Goal: Download file/media: Obtain a digital file from the website

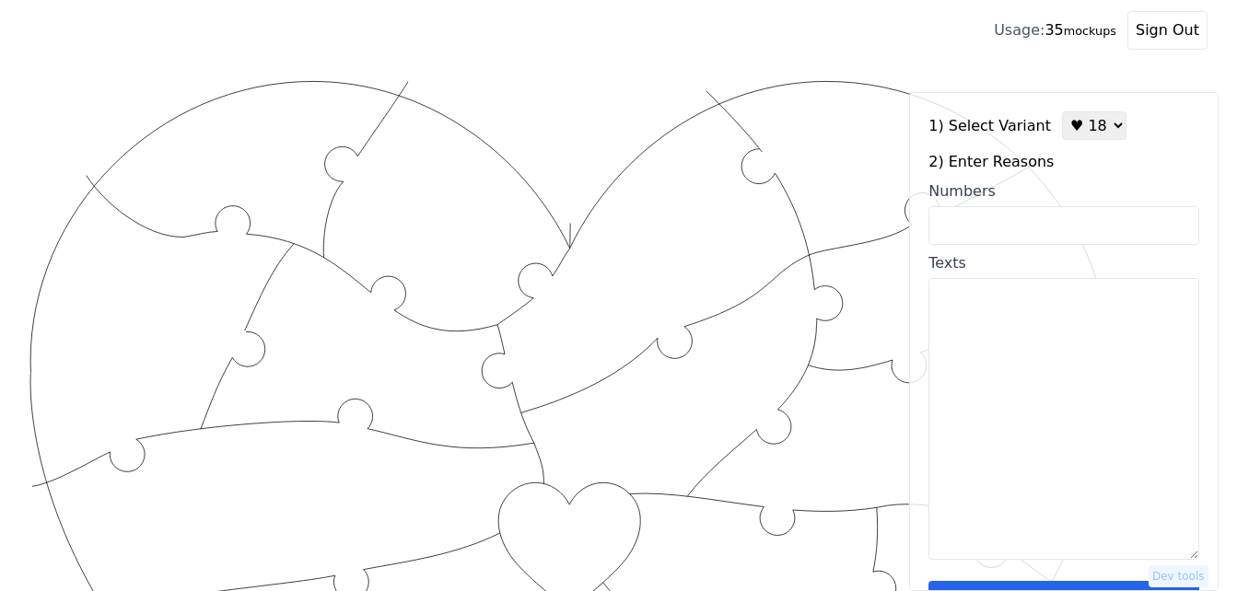
click at [1090, 126] on select "♥ 12 ♥ 18 ♥ 28 ♥ 40 ♥ 50 ♥ 60 ♥ 70" at bounding box center [1094, 125] width 64 height 29
select select "3"
click at [1062, 111] on select "♥ 12 ♥ 18 ♥ 28 ♥ 40 ♥ 50 ♥ 60 ♥ 70" at bounding box center [1094, 125] width 64 height 29
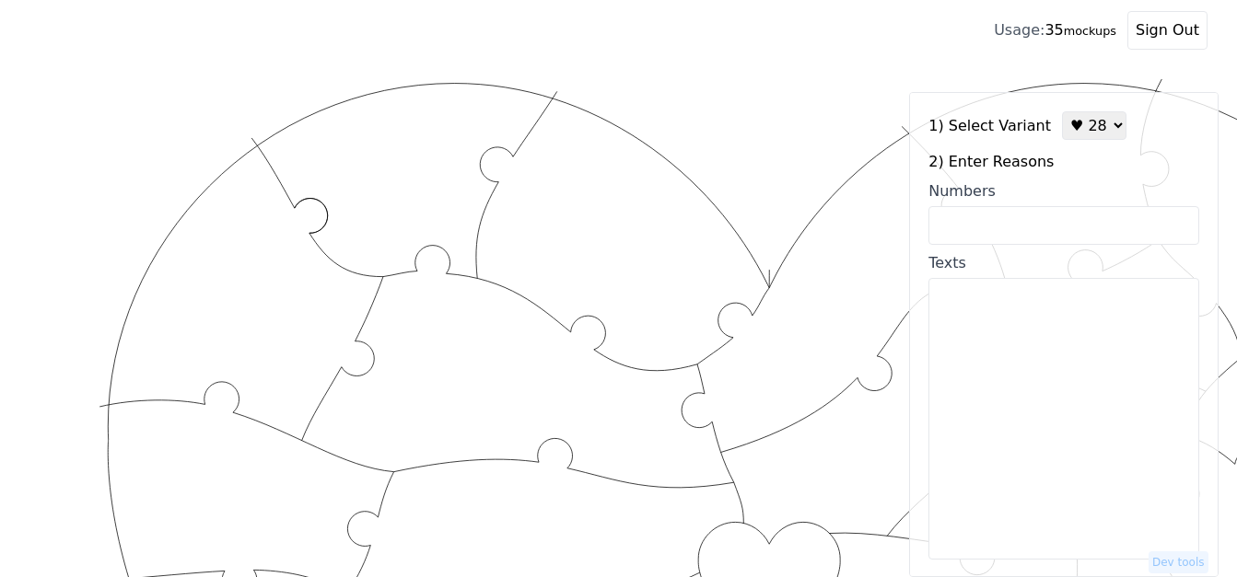
click at [1063, 234] on input "Numbers" at bounding box center [1063, 225] width 271 height 39
drag, startPoint x: 1061, startPoint y: 233, endPoint x: 754, endPoint y: 113, distance: 329.2
click at [1051, 227] on input "Numbers" at bounding box center [1063, 225] width 271 height 39
paste input "2, 6, 8, 9, 14, 16, 20, 24, 28, 29, 30, 35, 37, 39, 43, 50, 53, 55, 60, 65, 69,…"
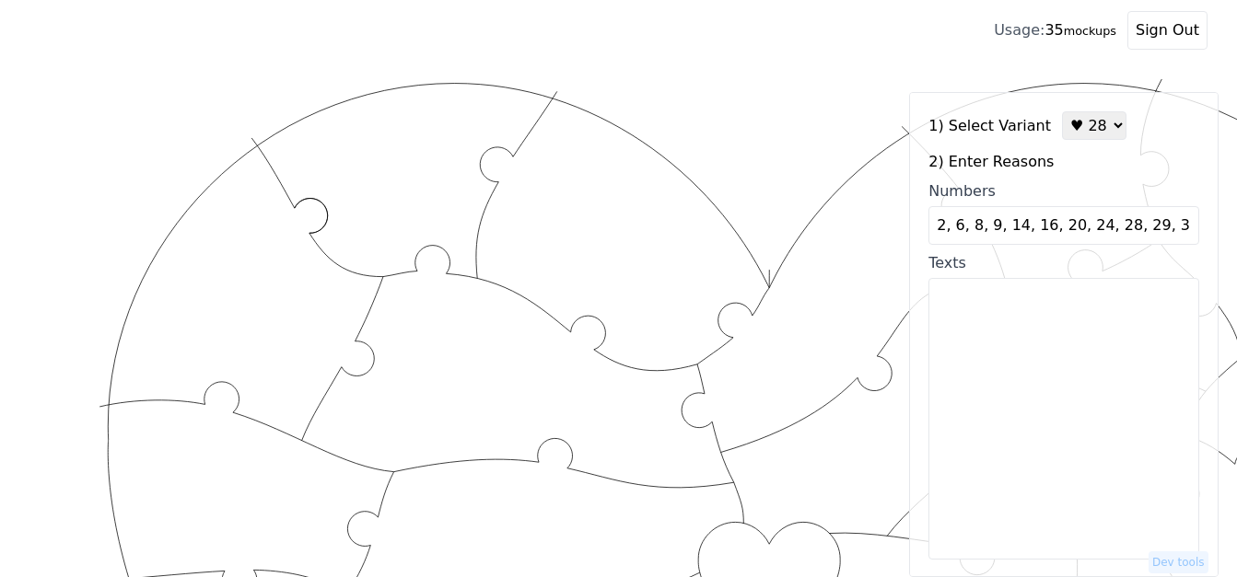
scroll to position [0, 383]
type input "2, 6, 8, 9, 14, 16, 20, 24, 28, 29, 30, 35, 37, 39, 43, 50, 53, 55, 60, 65, 69,…"
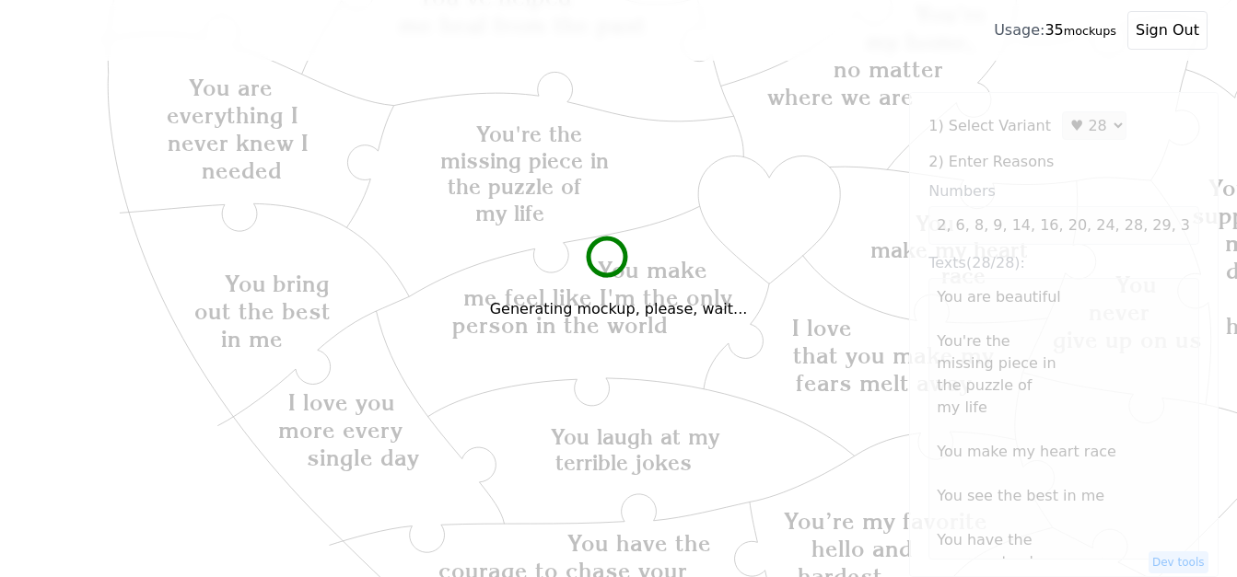
scroll to position [368, 0]
type textarea "You are beautiful You're the missing piece in the puzzle of my life You make my…"
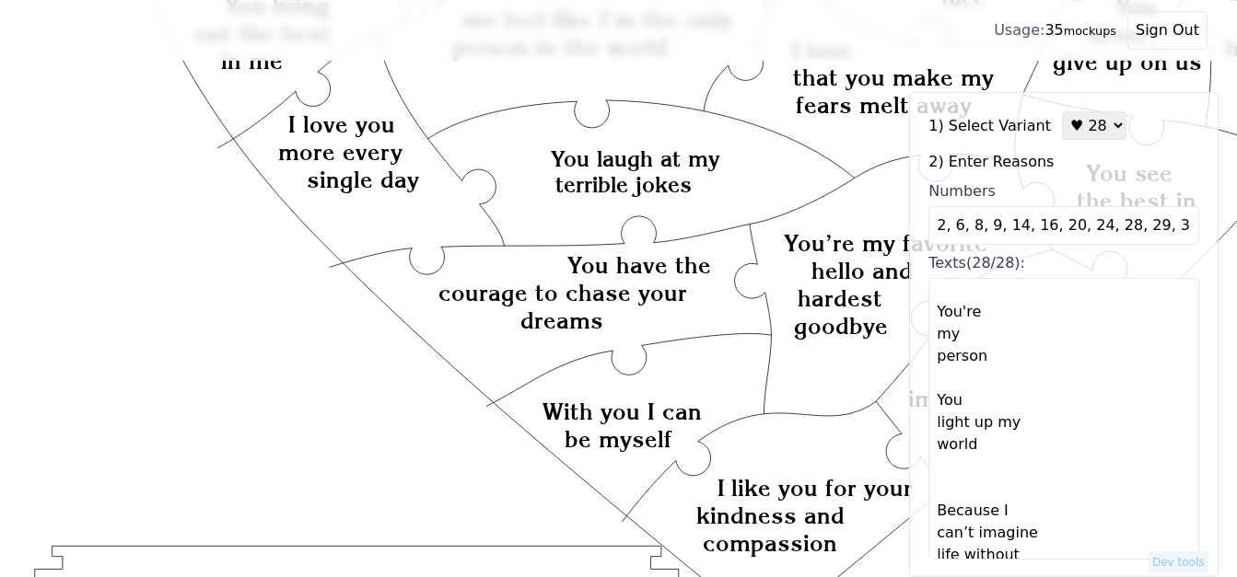
scroll to position [55, 0]
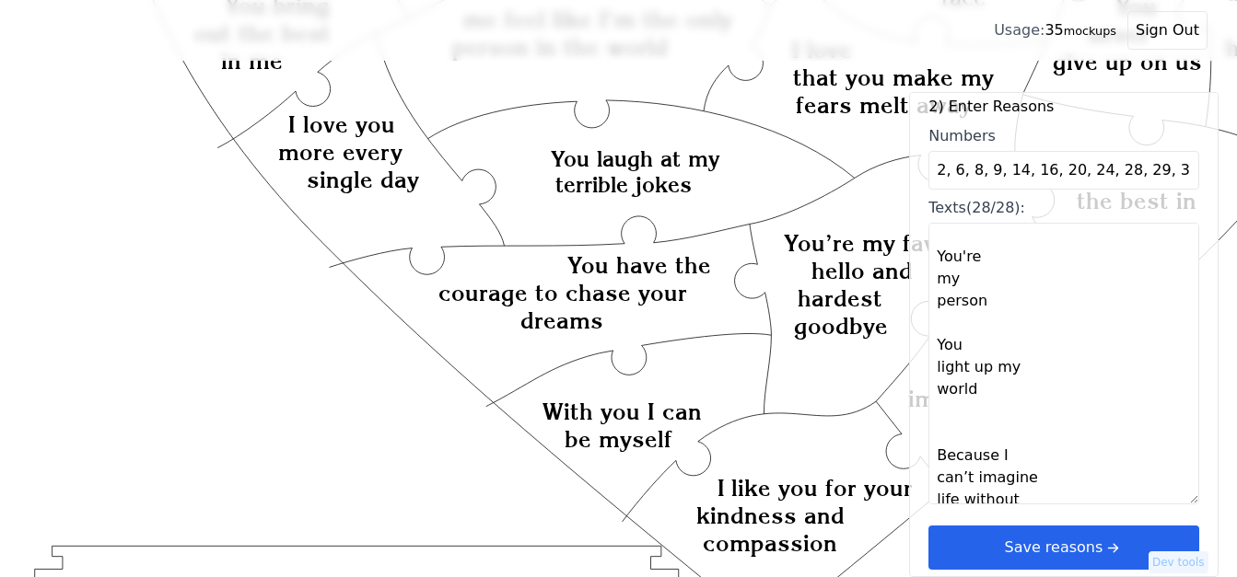
click at [1084, 536] on button "Save reasons" at bounding box center [1063, 548] width 271 height 44
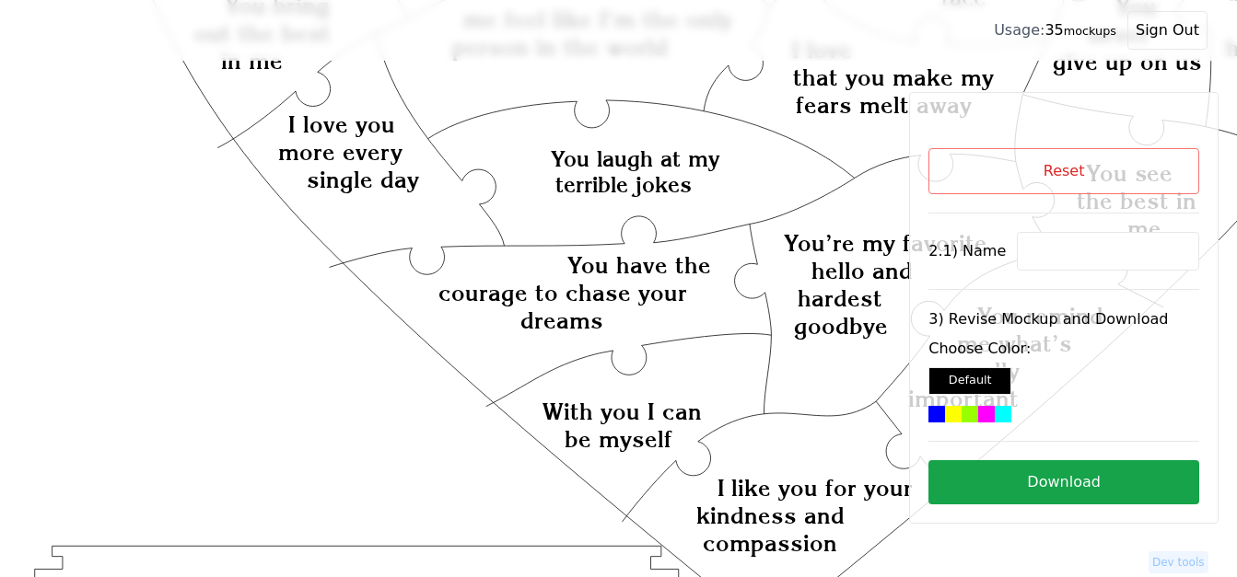
click at [1071, 251] on input at bounding box center [1108, 251] width 182 height 39
paste input "[PERSON_NAME]"
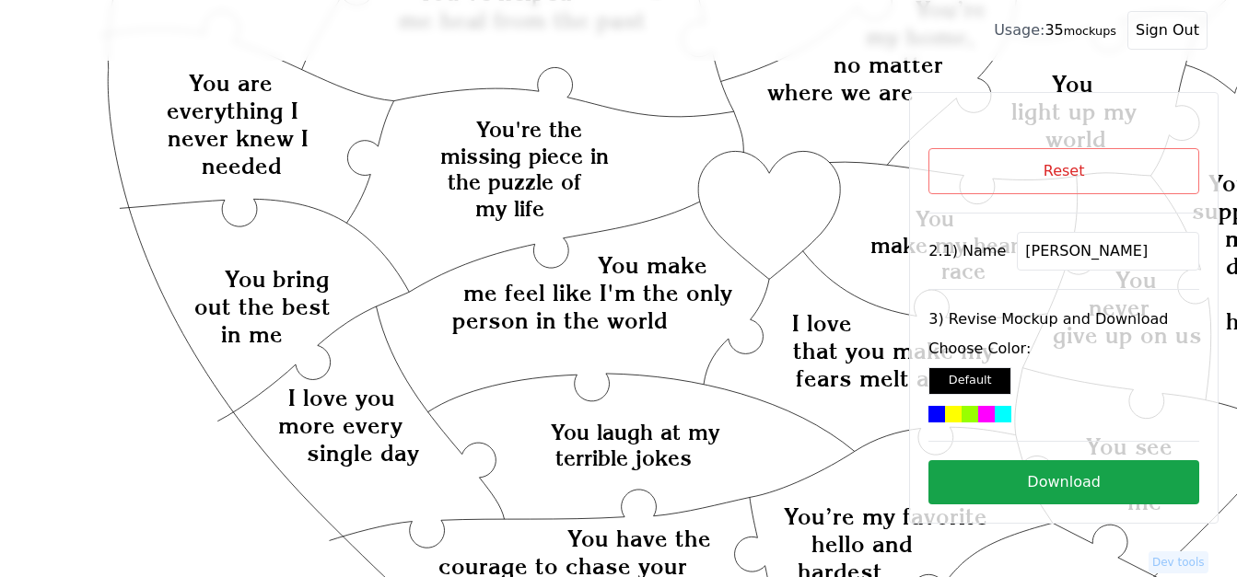
scroll to position [368, 0]
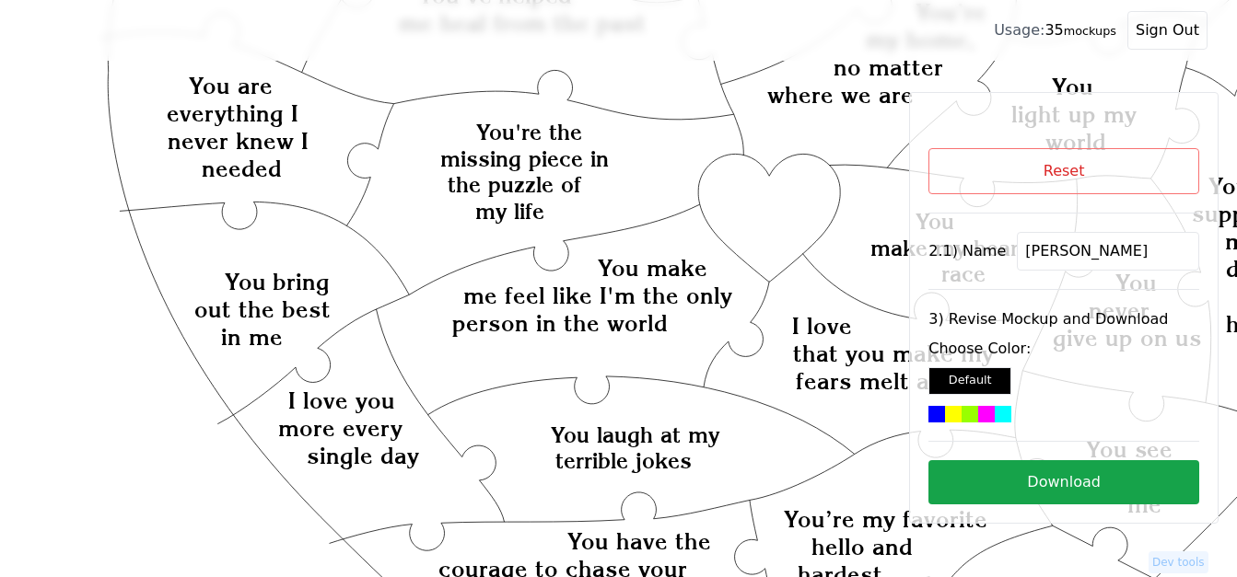
type input "[PERSON_NAME]"
click at [795, 204] on icon "Created with Snap Created with Snap Created with Snap You make me feel like I'm…" at bounding box center [736, 529] width 1414 height 1636
click at [978, 414] on div at bounding box center [986, 414] width 17 height 17
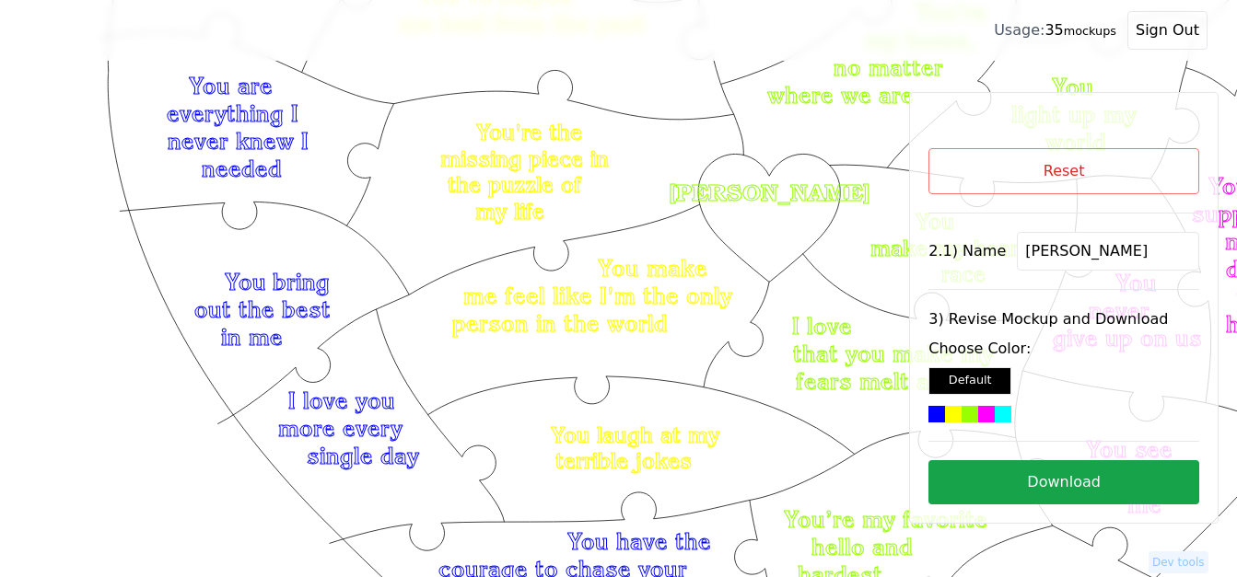
click at [1091, 484] on button "Download" at bounding box center [1063, 482] width 271 height 44
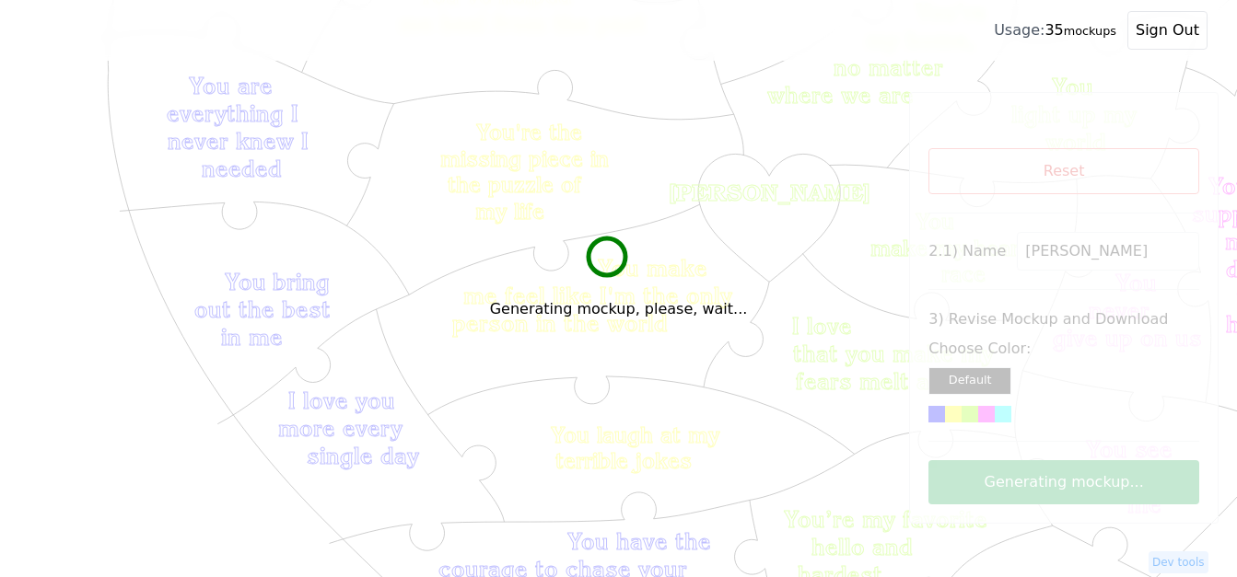
scroll to position [92, 0]
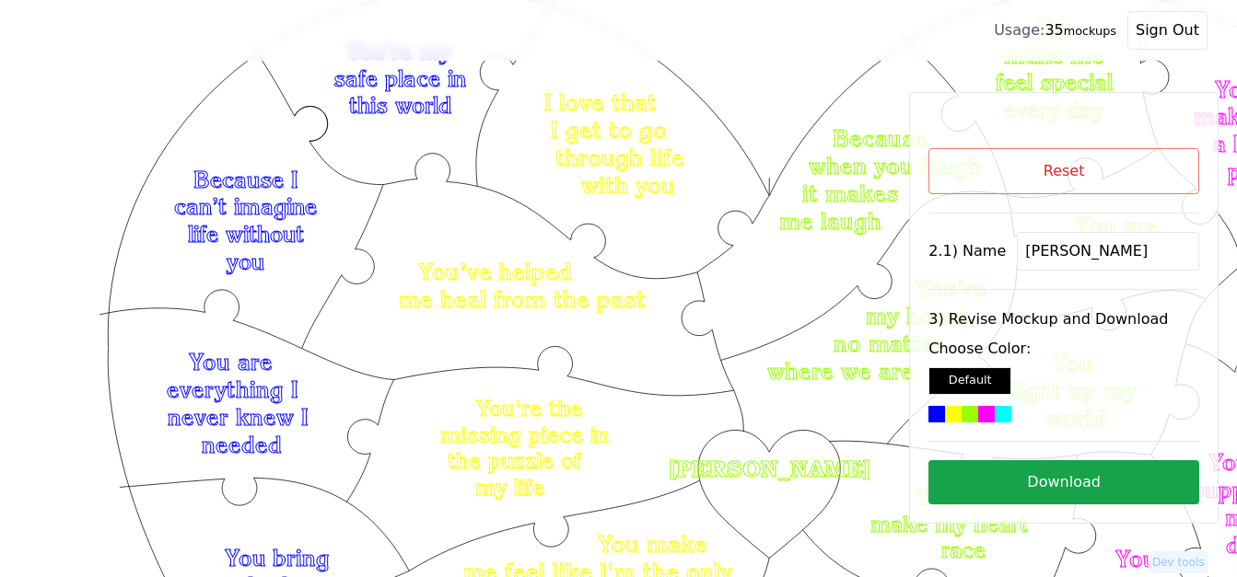
click at [1073, 484] on button "Download" at bounding box center [1063, 482] width 271 height 44
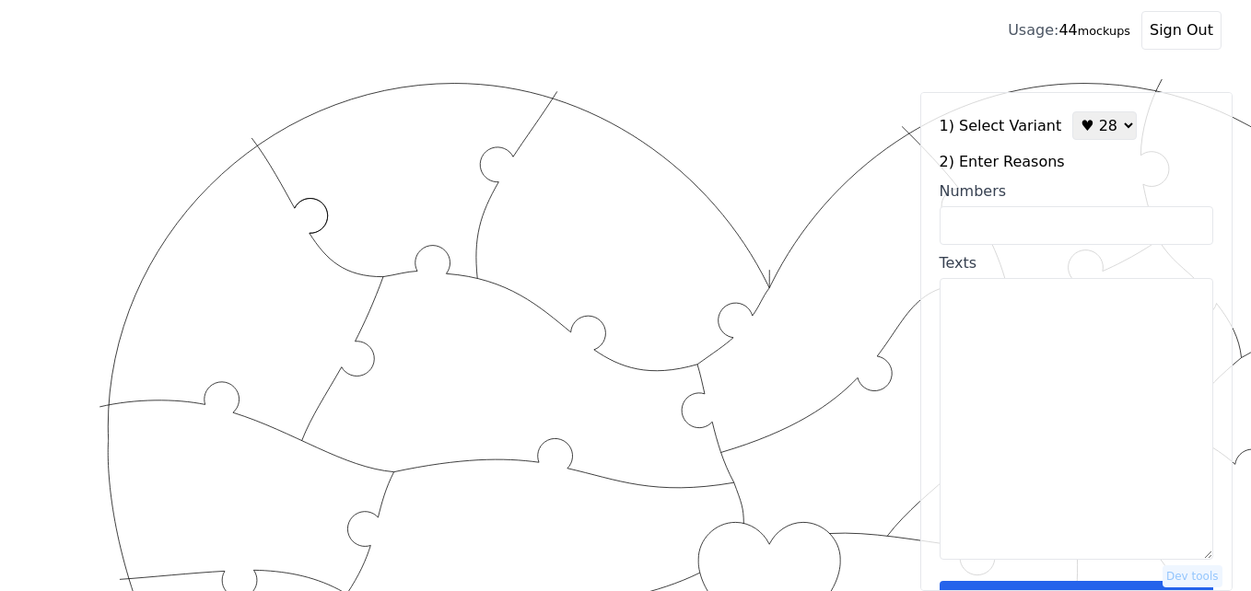
select select "3"
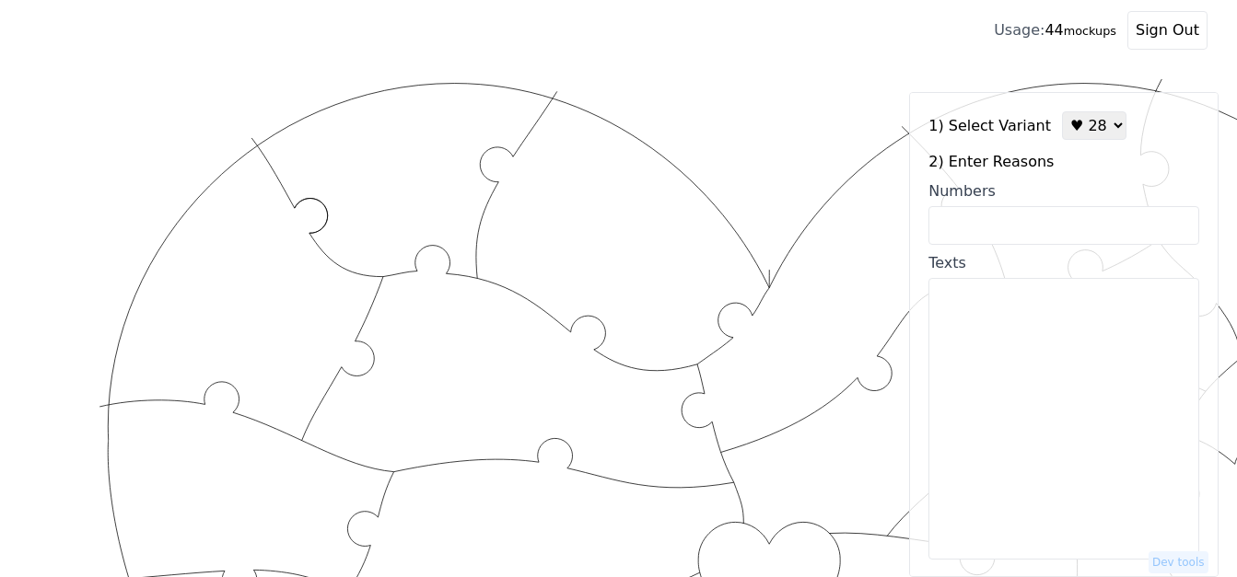
click at [1025, 228] on input "Numbers" at bounding box center [1063, 225] width 271 height 39
paste input "2, 6, 8, 9, 14, 16, 20, 24, 28, 29, 30, 35, 37, 39, 43, 50, 53, 55, 60, 65, 69,…"
type input "2, 6, 8, 9, 14, 16, 20, 24, 28, 29, 30, 35, 37, 39, 43, 50, 53, 55, 60, 65, 69,…"
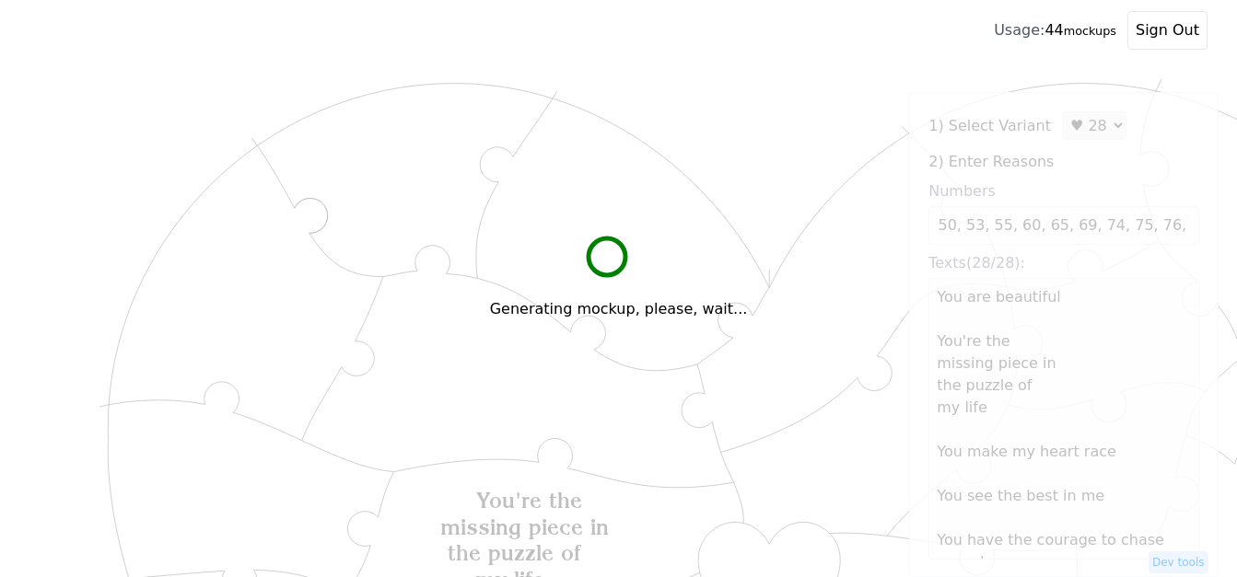
scroll to position [0, 0]
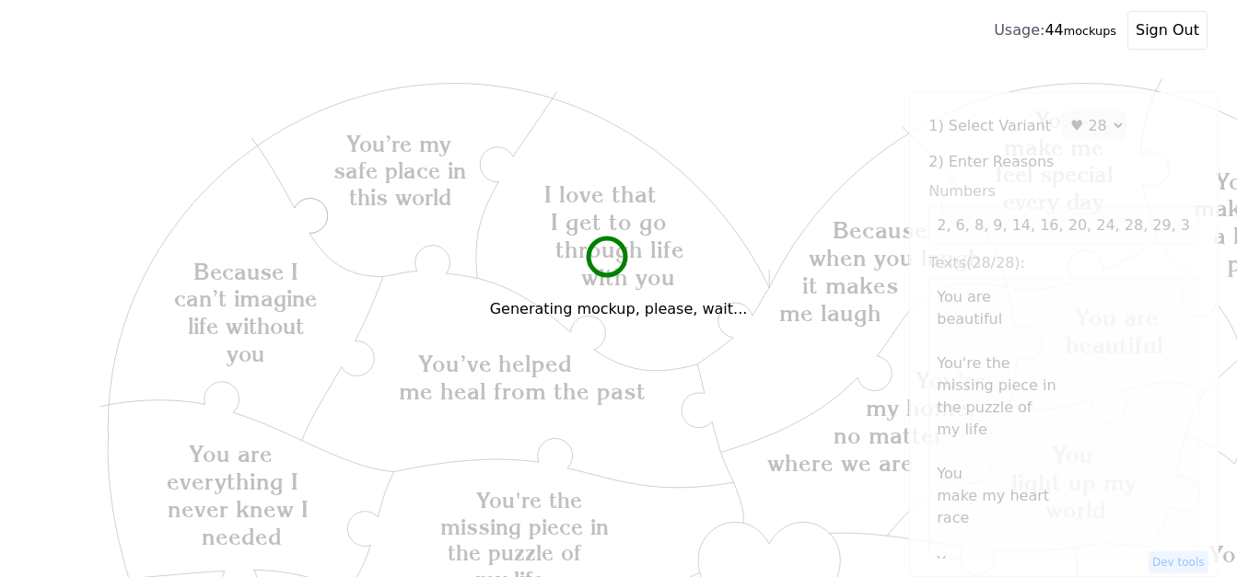
type textarea "You are beautiful You're the missing piece in the puzzle of my life You make my…"
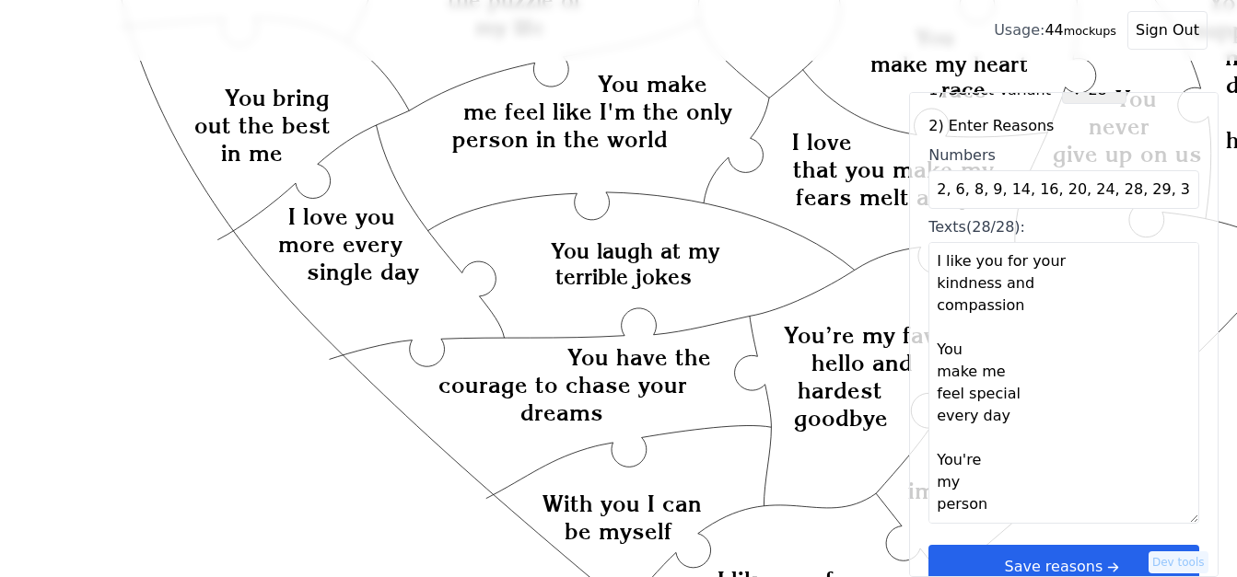
scroll to position [55, 0]
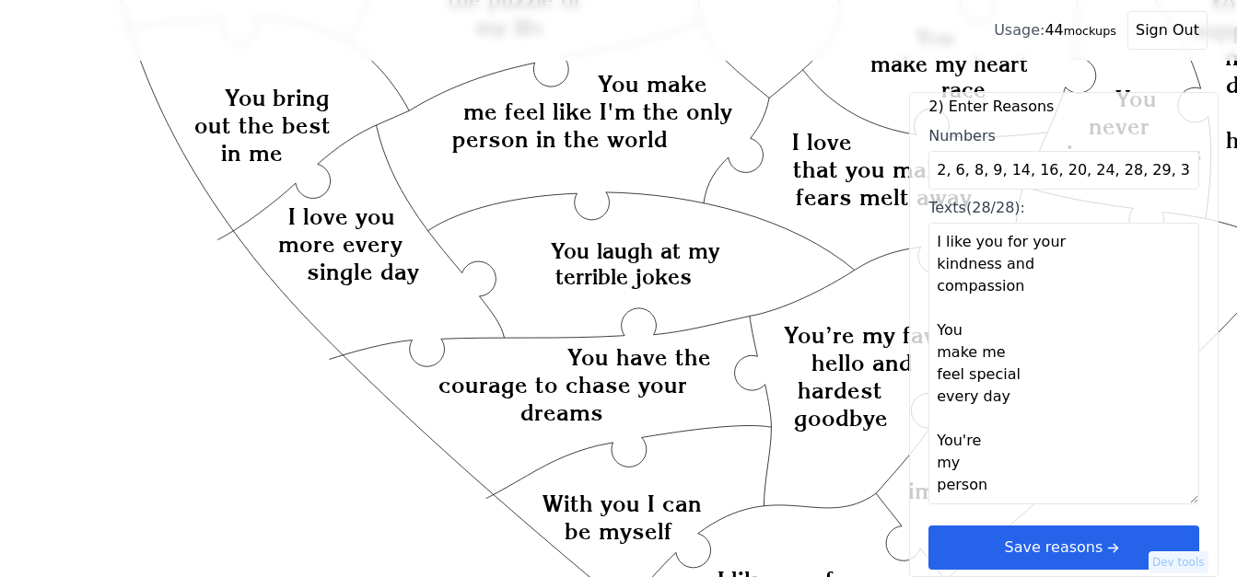
click at [1037, 545] on button "Save reasons" at bounding box center [1063, 548] width 271 height 44
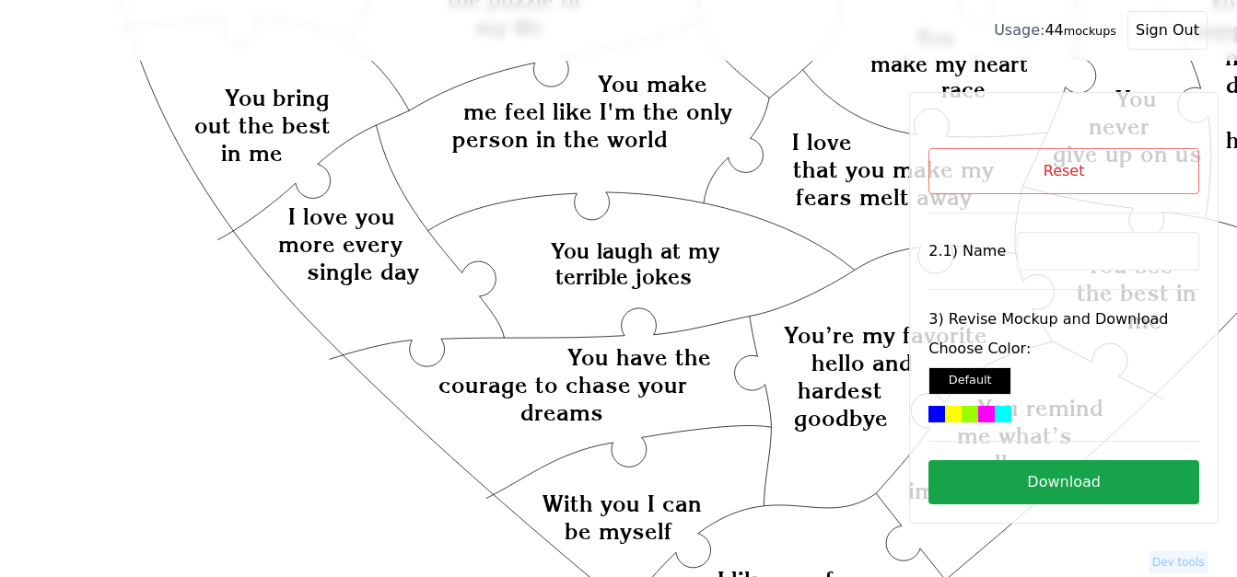
scroll to position [0, 0]
click at [1078, 240] on input at bounding box center [1108, 251] width 182 height 39
paste input "[PERSON_NAME]"
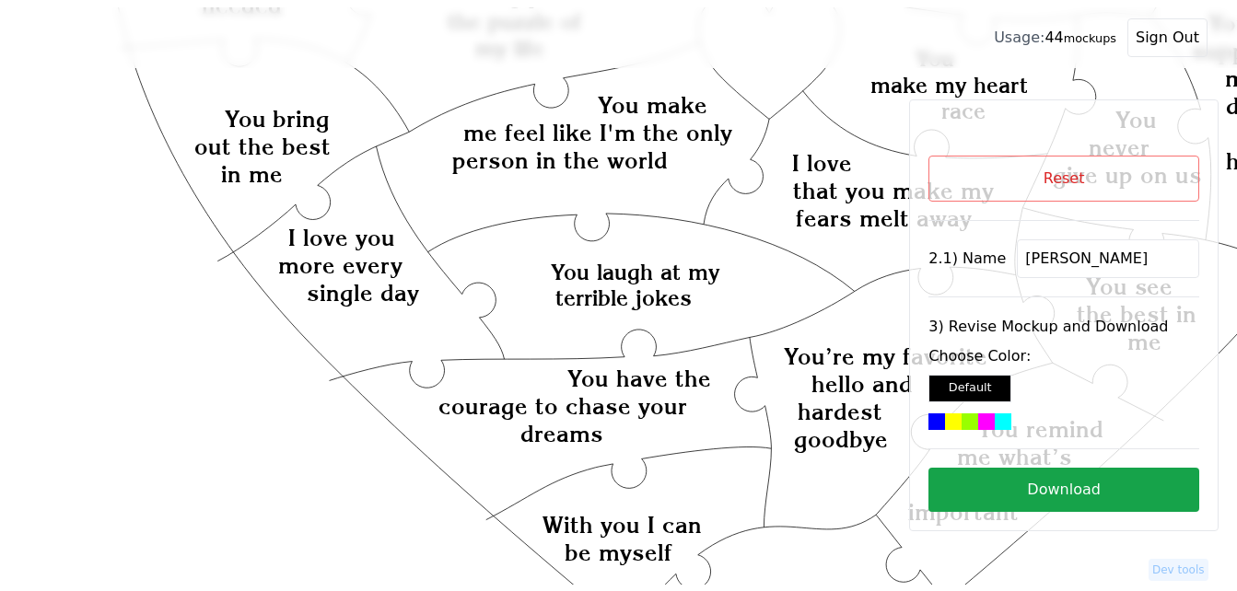
scroll to position [184, 0]
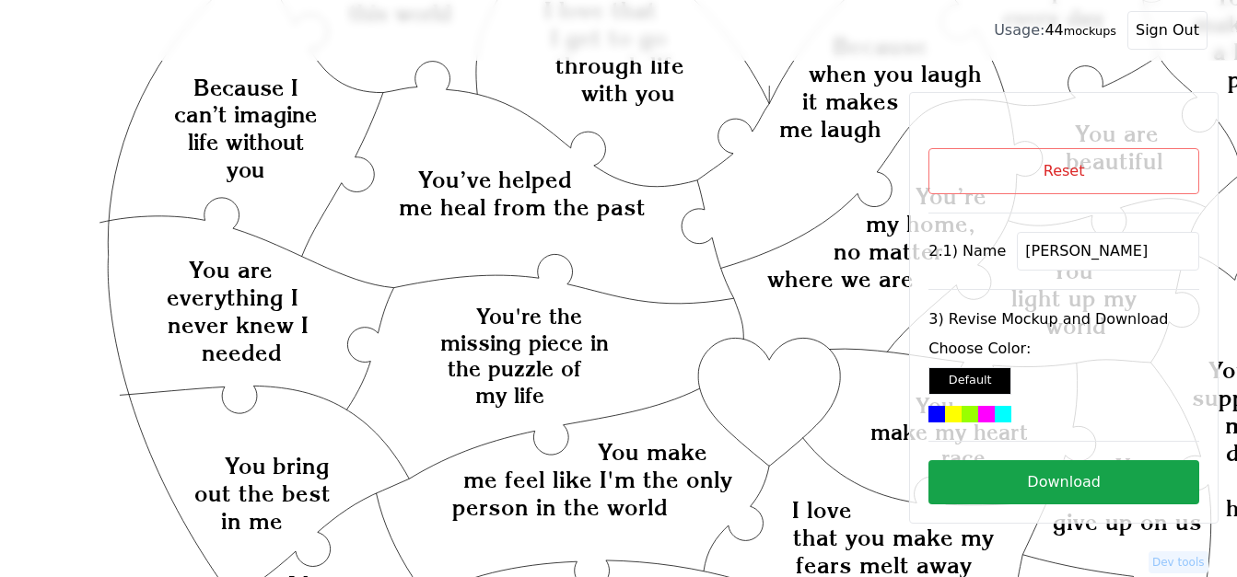
type input "[PERSON_NAME]"
click at [995, 415] on div at bounding box center [1003, 414] width 17 height 17
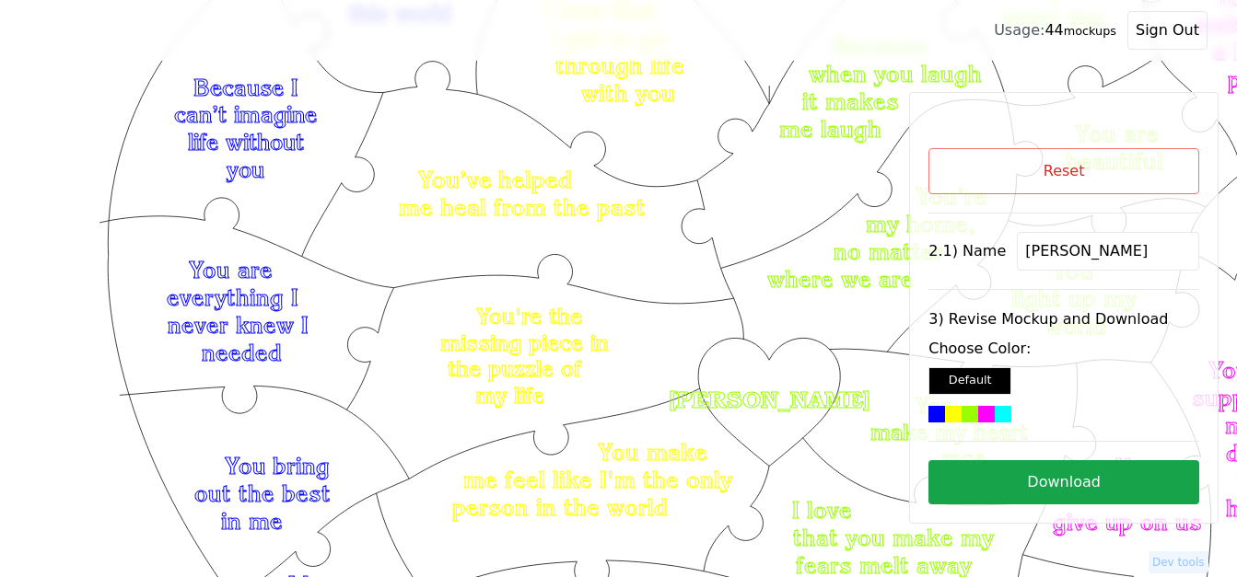
click at [1002, 479] on button "Download" at bounding box center [1063, 482] width 271 height 44
click at [1117, 173] on button "Reset" at bounding box center [1063, 171] width 271 height 46
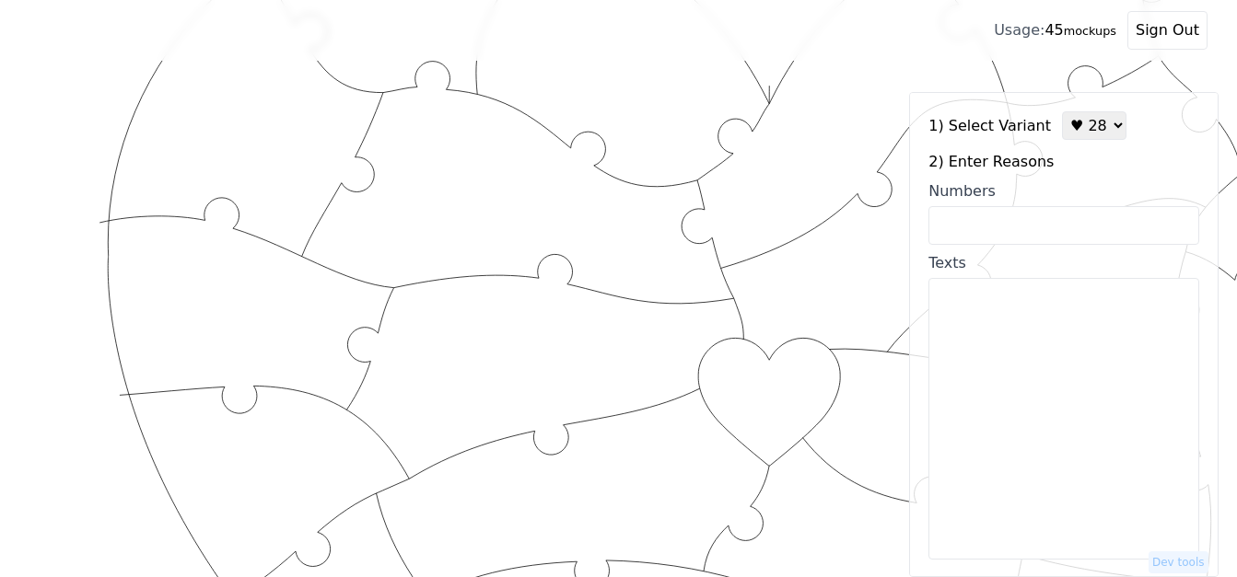
click at [1083, 133] on select "♥ 12 ♥ 18 ♥ 28 ♥ 40 ♥ 50 ♥ 60 ♥ 70" at bounding box center [1094, 125] width 64 height 29
select select "1"
click at [1062, 111] on select "♥ 12 ♥ 18 ♥ 28 ♥ 40 ♥ 50 ♥ 60 ♥ 70" at bounding box center [1094, 125] width 64 height 29
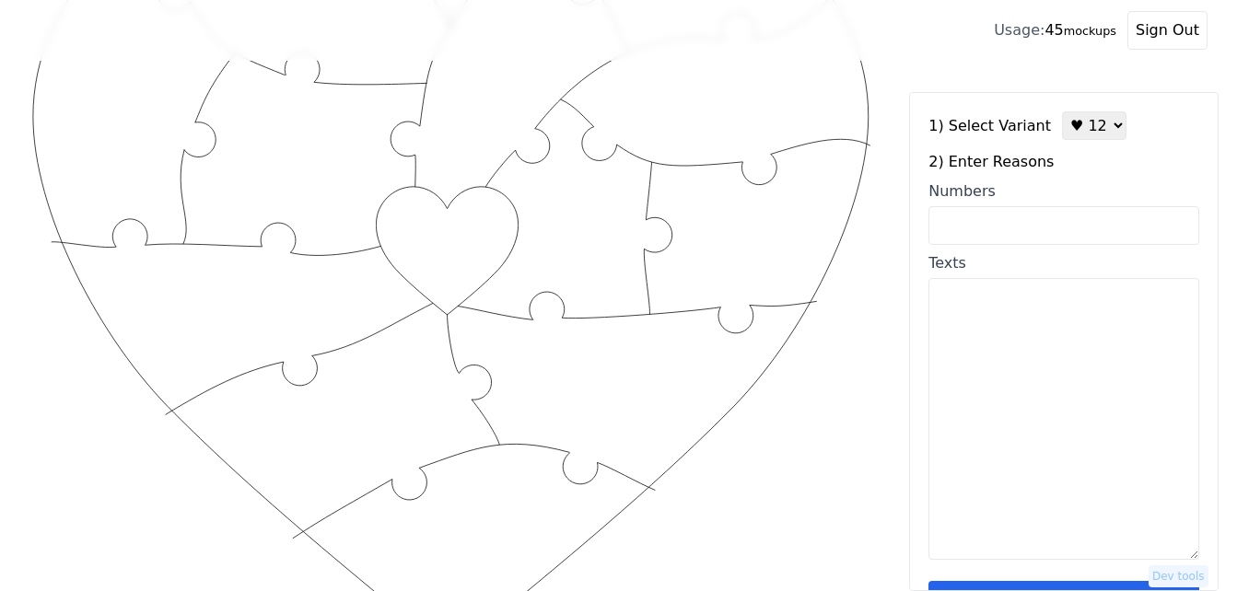
click at [1046, 314] on textarea "Texts" at bounding box center [1063, 419] width 271 height 282
paste textarea "1. Your sexy bum! 2. Your kind eyes! 3. Your beautiful smile! 4. For how amazin…"
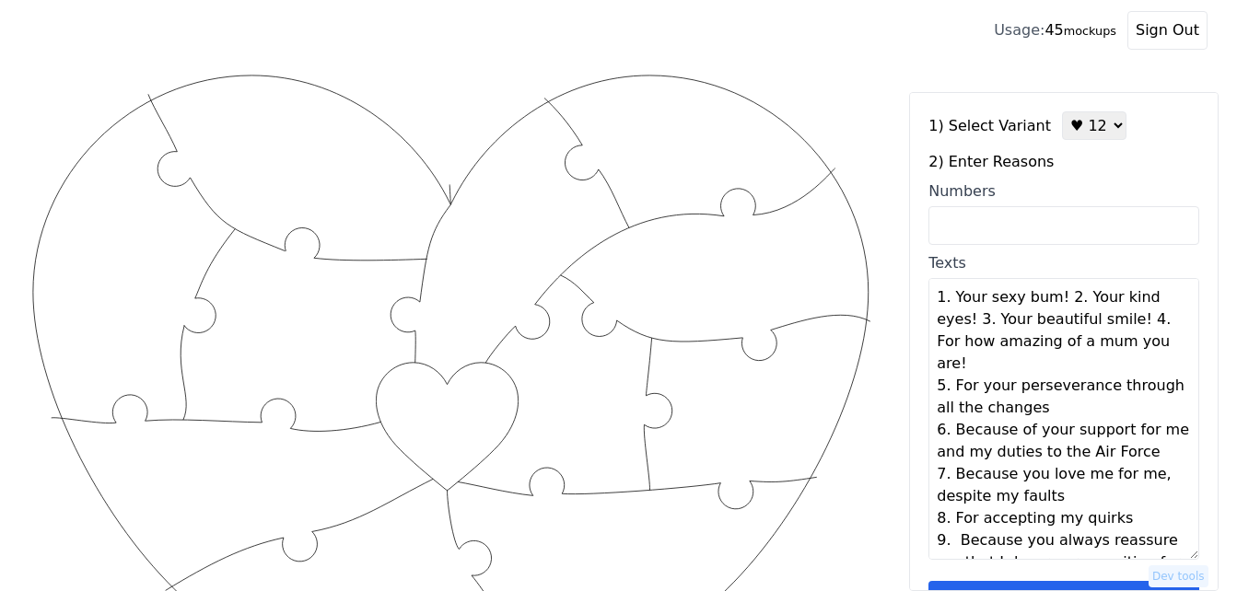
scroll to position [0, 0]
click at [1054, 300] on textarea "1. Your sexy bum! 2. Your kind eyes! 3. Your beautiful smile! 4. For how amazin…" at bounding box center [1063, 419] width 271 height 282
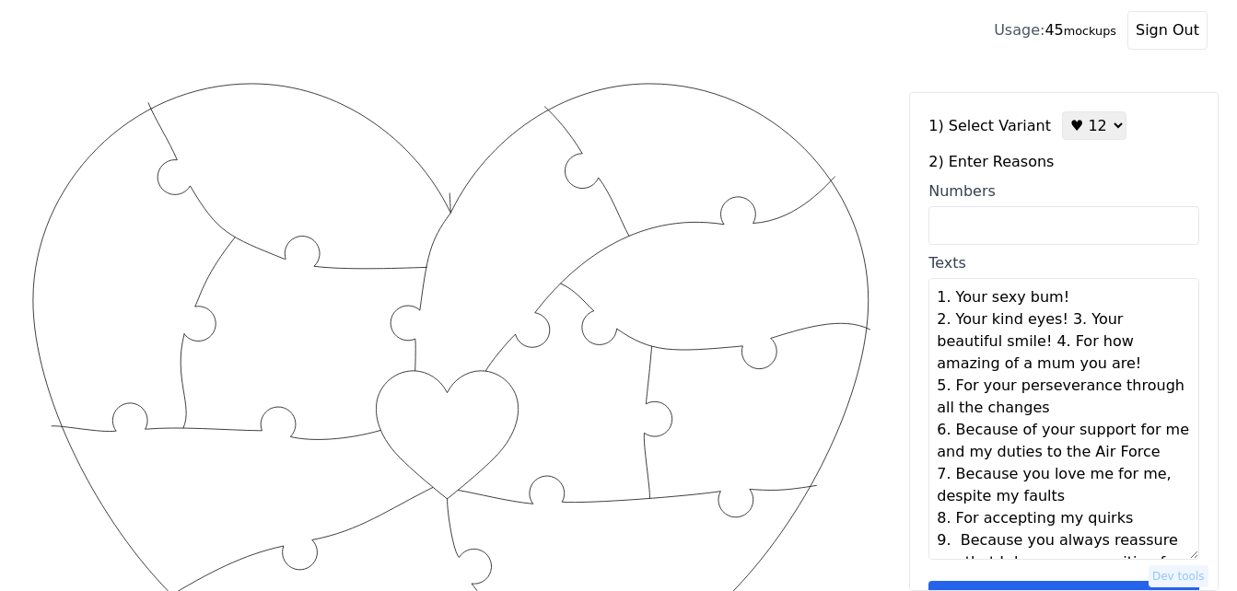
click at [1070, 301] on textarea "1. Your sexy bum! 2. Your kind eyes! 3. Your beautiful smile! 4. For how amazin…" at bounding box center [1063, 419] width 271 height 282
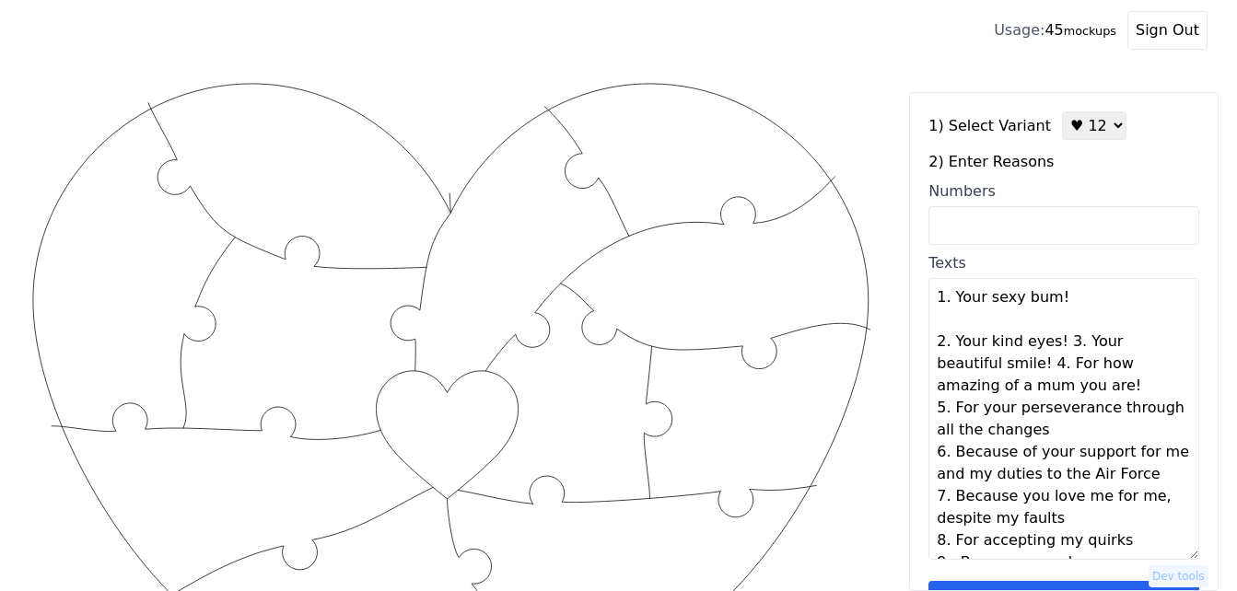
click at [1052, 344] on textarea "1. Your sexy bum! 2. Your kind eyes! 3. Your beautiful smile! 4. For how amazin…" at bounding box center [1063, 419] width 271 height 282
click at [1056, 352] on textarea "1. Your sexy bum! 2. Your kind eyes! 3. Your beautiful smile! 4. For how amazin…" at bounding box center [1063, 419] width 271 height 282
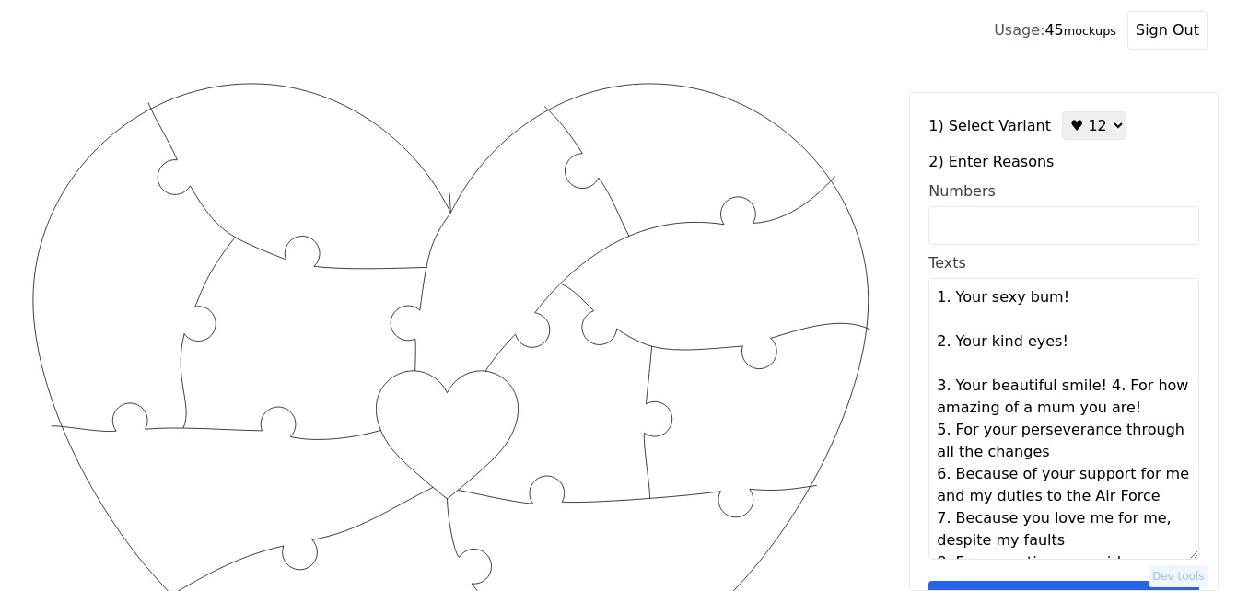
click at [1086, 390] on textarea "1. Your sexy bum! 2. Your kind eyes! 3. Your beautiful smile! 4. For how amazin…" at bounding box center [1063, 419] width 271 height 282
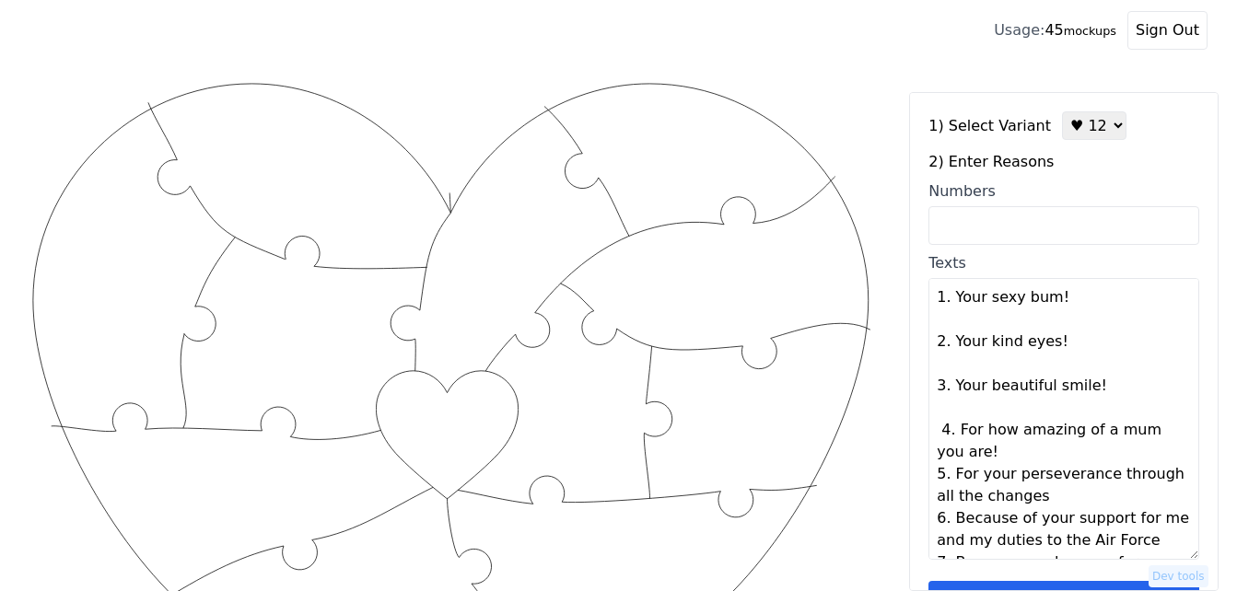
click at [1088, 387] on textarea "1. Your sexy bum! 2. Your kind eyes! 3. Your beautiful smile! 4. For how amazin…" at bounding box center [1063, 419] width 271 height 282
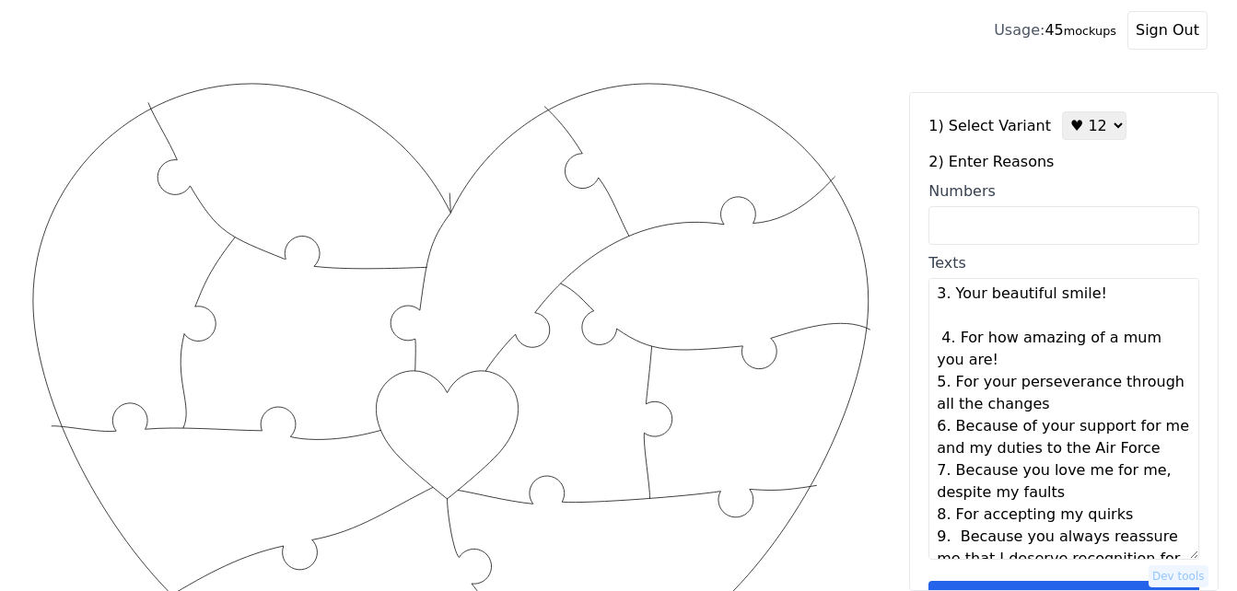
click at [981, 369] on textarea "1. Your sexy bum! 2. Your kind eyes! 3. Your beautiful smile! 4. For how amazin…" at bounding box center [1063, 419] width 271 height 282
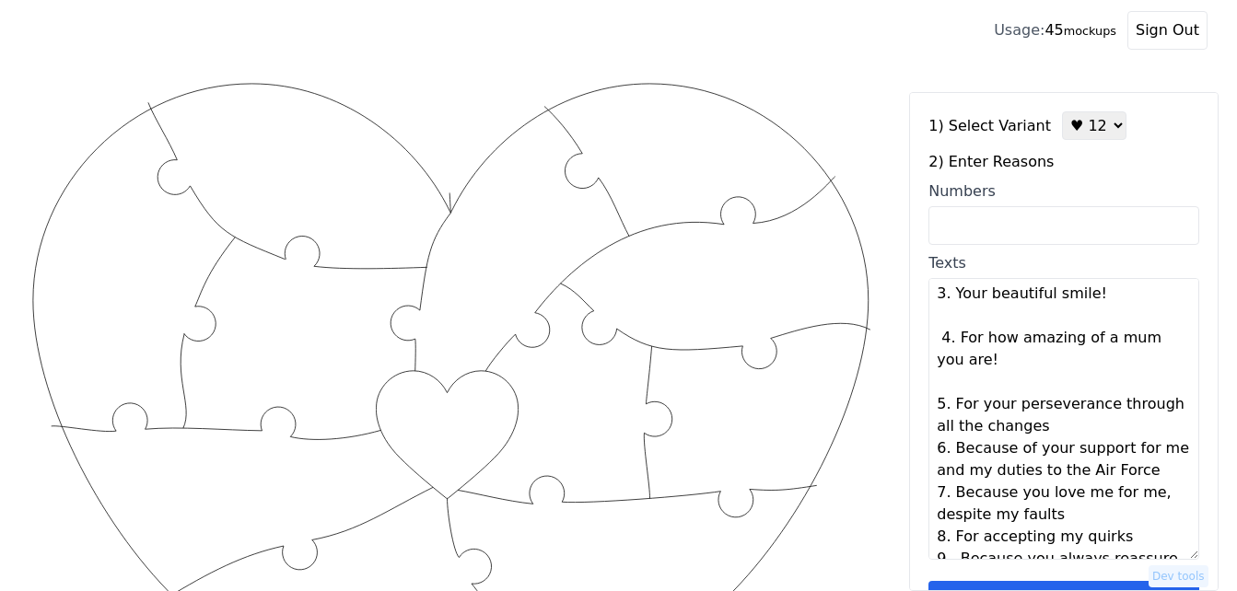
type textarea "Your sexy bum! Your kind eyes! Your beautiful smile! For how amazing of a mum y…"
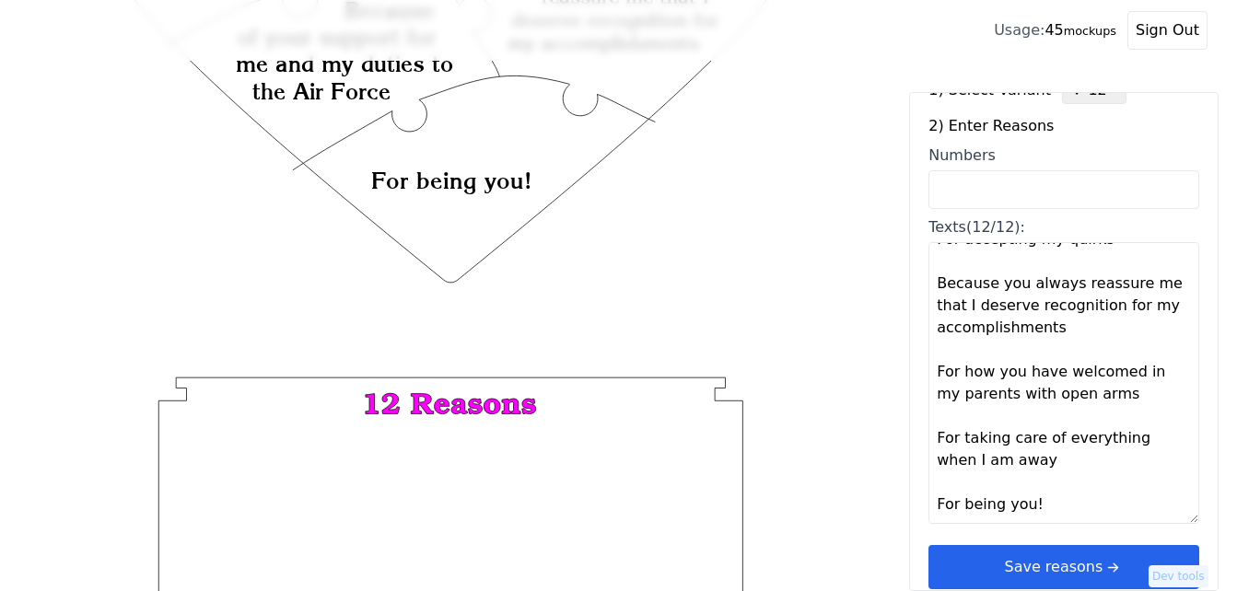
scroll to position [55, 0]
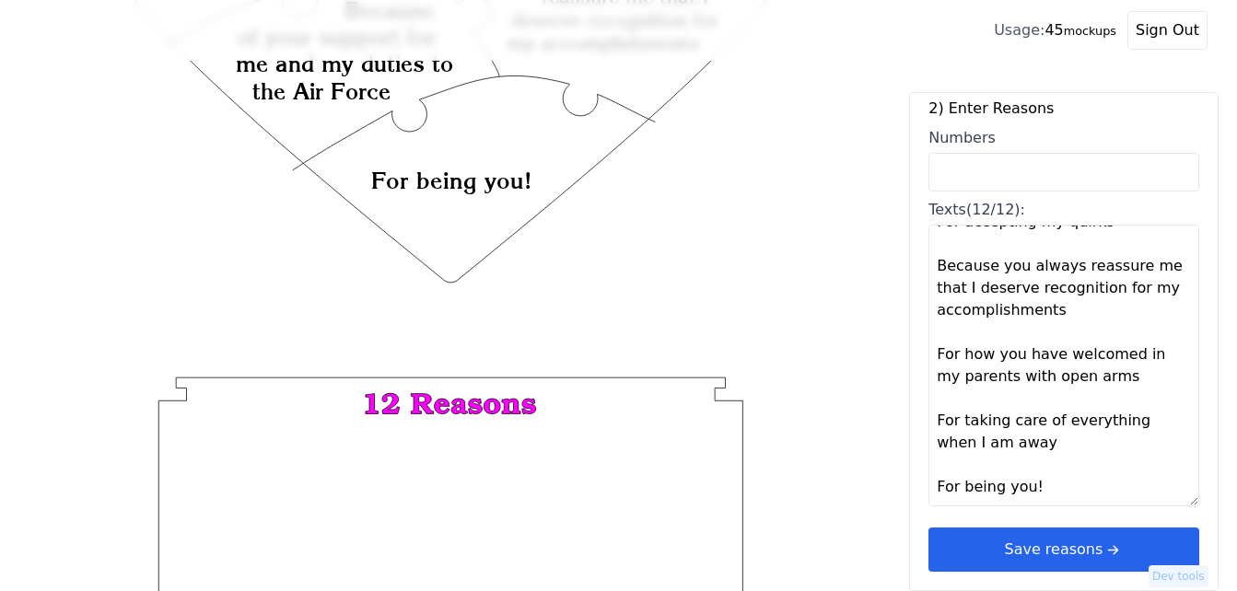
click at [1143, 537] on button "Save reasons" at bounding box center [1063, 550] width 271 height 44
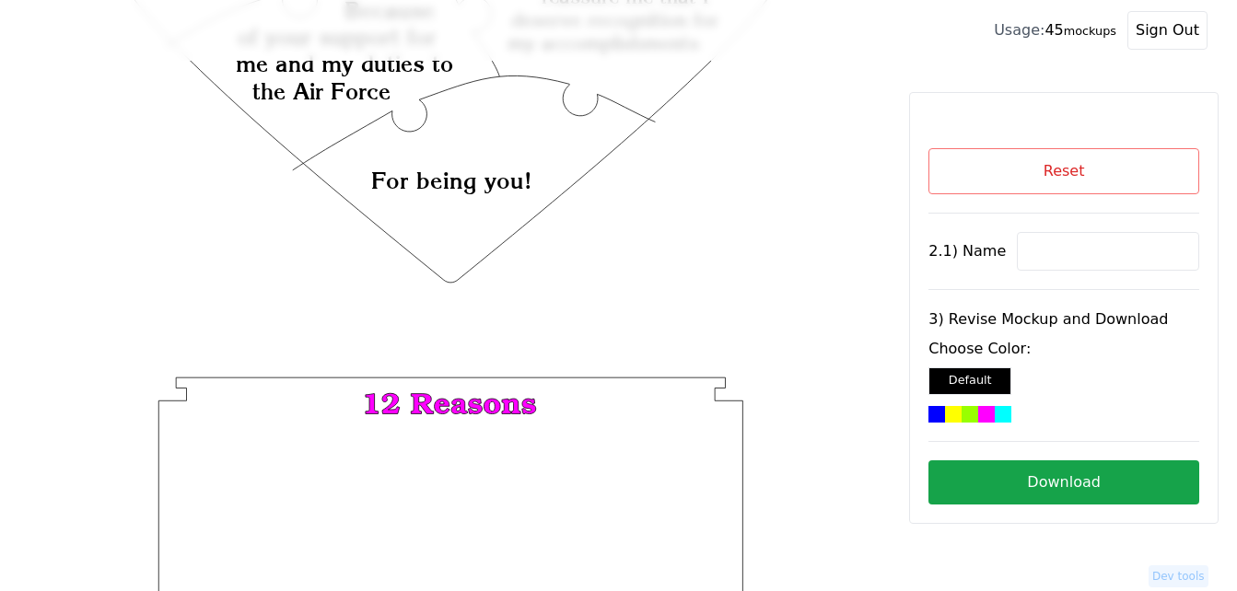
scroll to position [0, 0]
click at [1034, 256] on input at bounding box center [1108, 251] width 182 height 39
paste input "Babe"
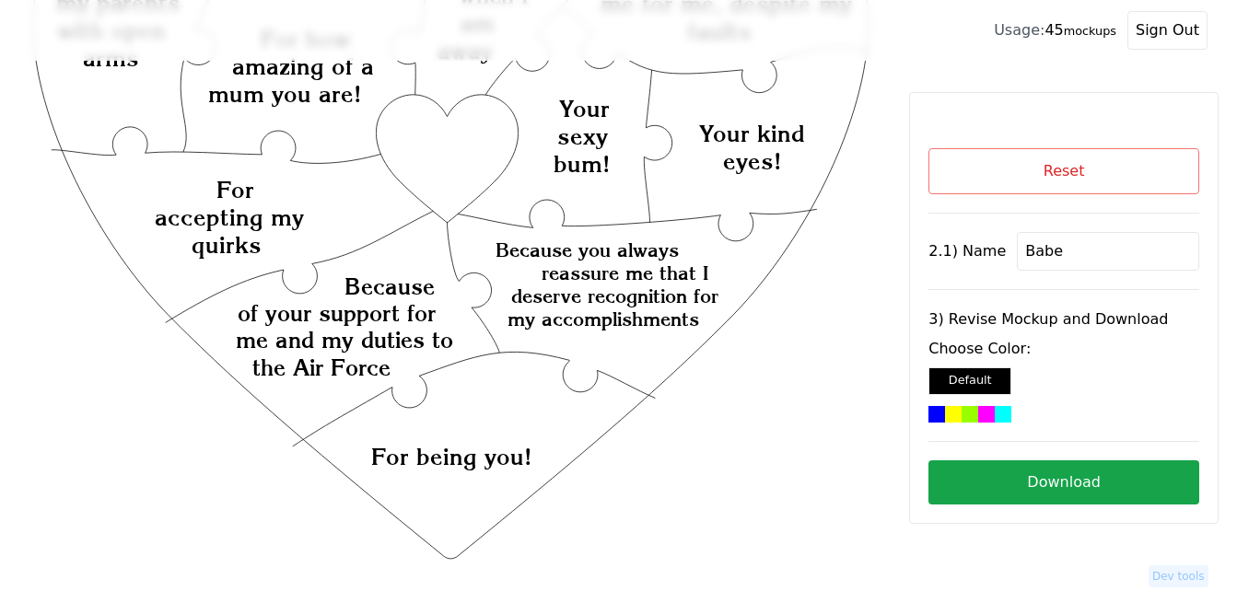
type input "Babe"
click at [474, 131] on icon "Created with Snap Created with Snap Created with Snap Because you always reassu…" at bounding box center [450, 417] width 843 height 1229
click at [996, 412] on div at bounding box center [1003, 414] width 17 height 17
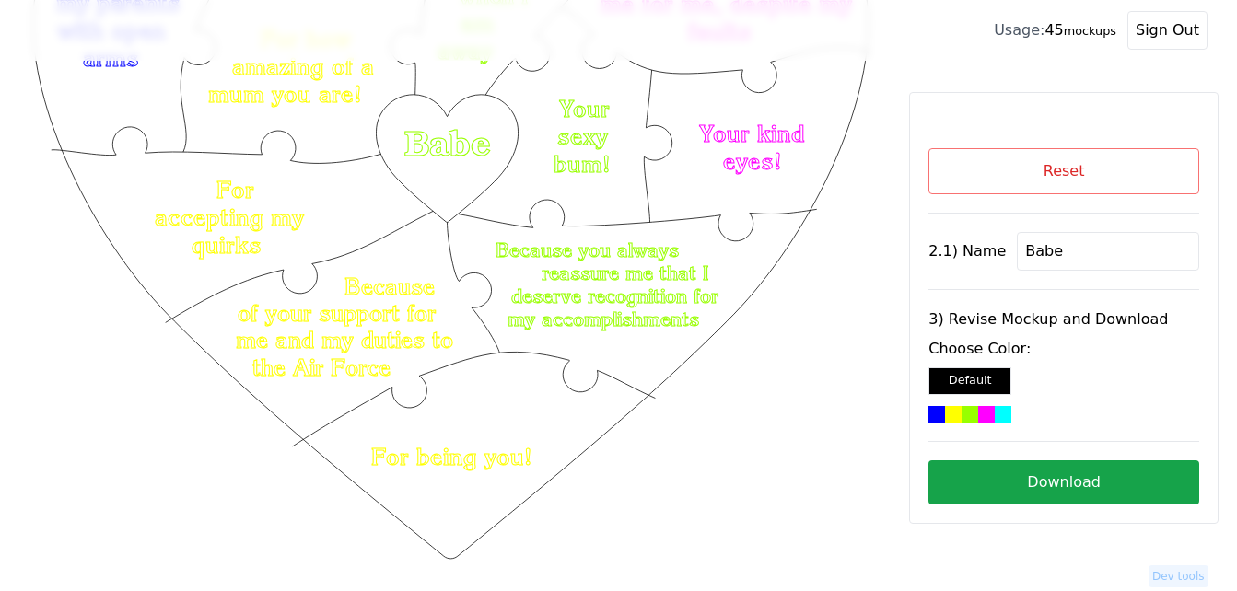
click at [1098, 484] on button "Download" at bounding box center [1063, 482] width 271 height 44
click at [1177, 157] on button "Reset" at bounding box center [1063, 171] width 271 height 46
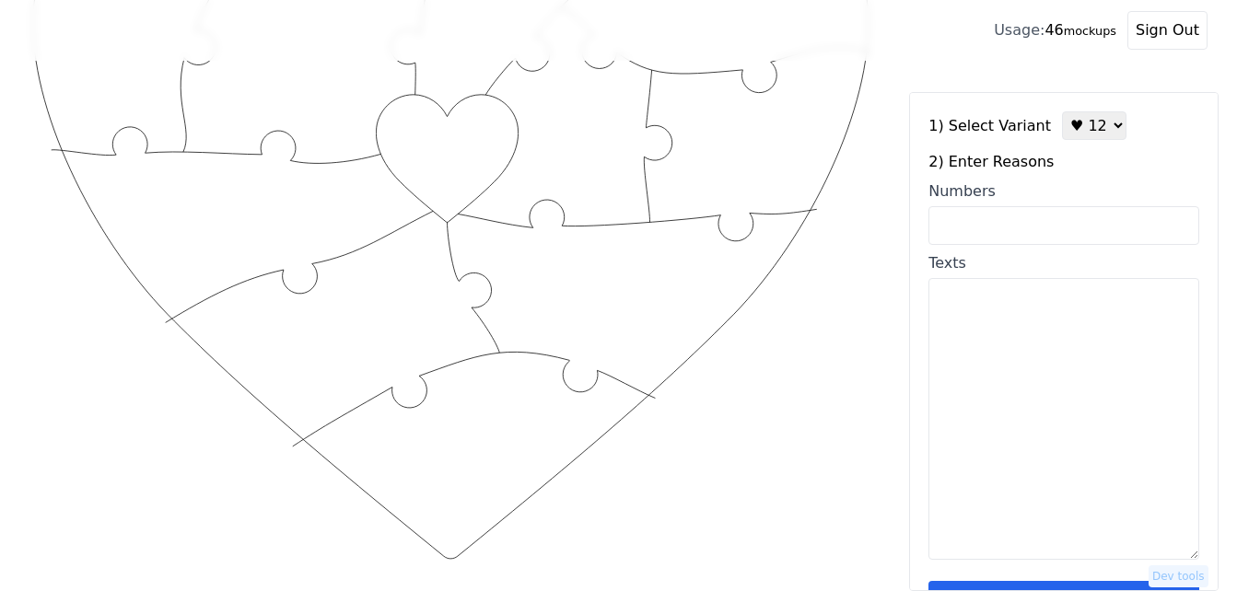
click at [1039, 415] on textarea "Texts" at bounding box center [1063, 419] width 271 height 282
paste textarea "1. For how beautiful you are! 2. Because you’re my little squishy! 3. Because y…"
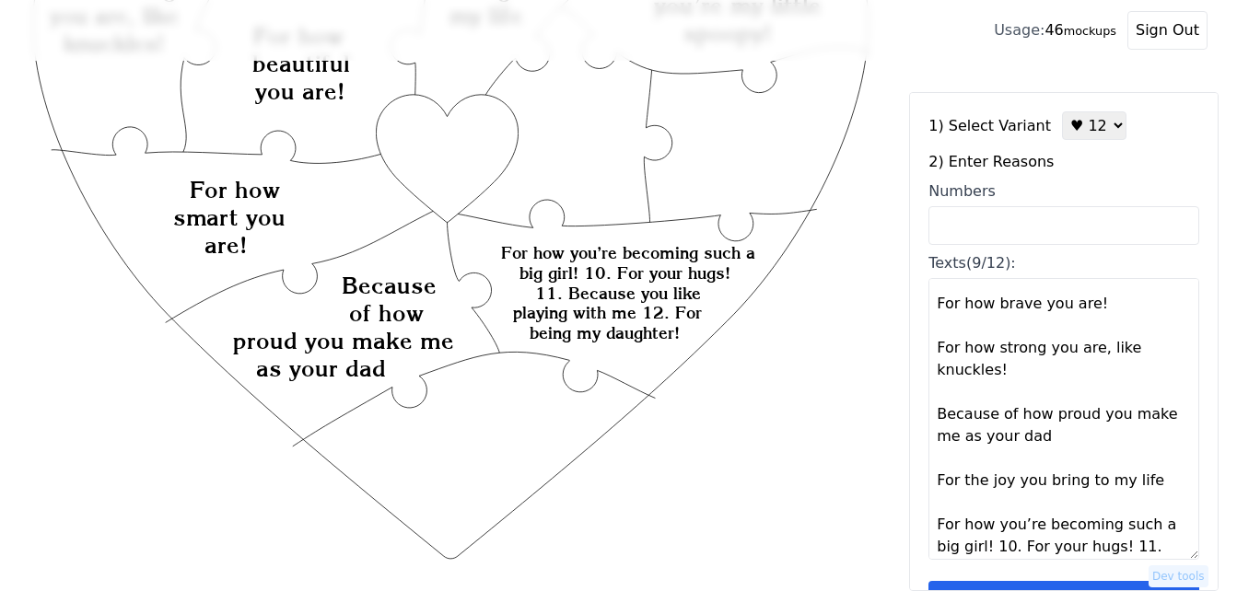
scroll to position [221, 0]
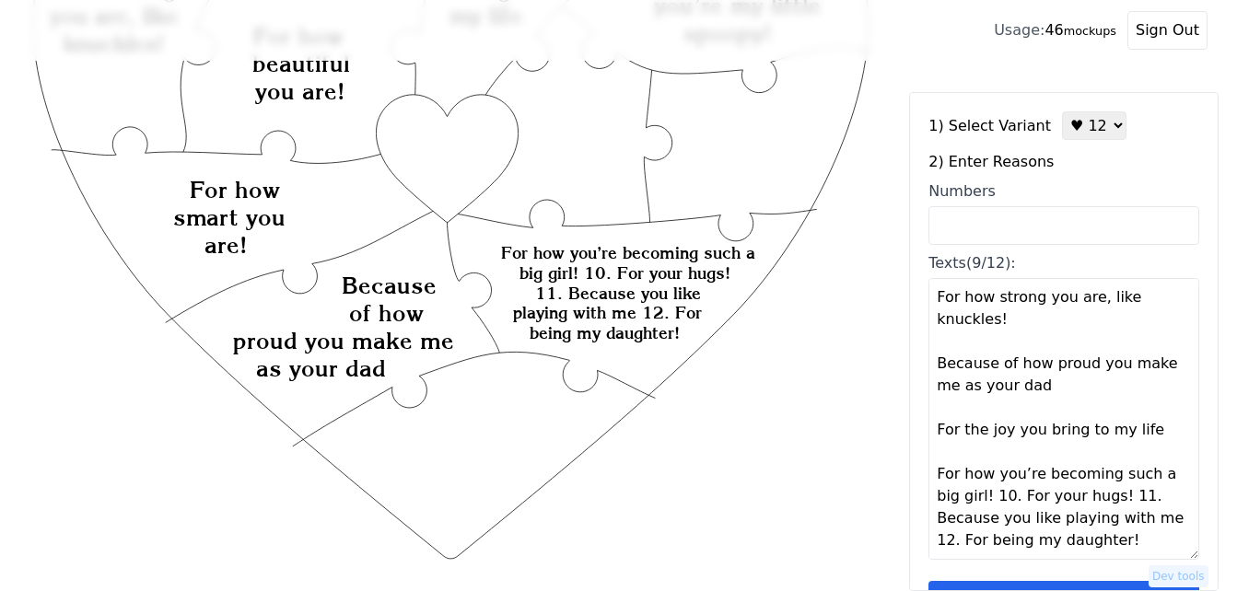
click at [993, 500] on textarea "For how beautiful you are! Because you’re my little squishy! Because you’re my …" at bounding box center [1063, 419] width 271 height 282
click at [996, 495] on textarea "For how beautiful you are! Because you’re my little squishy! Because you’re my …" at bounding box center [1063, 419] width 271 height 282
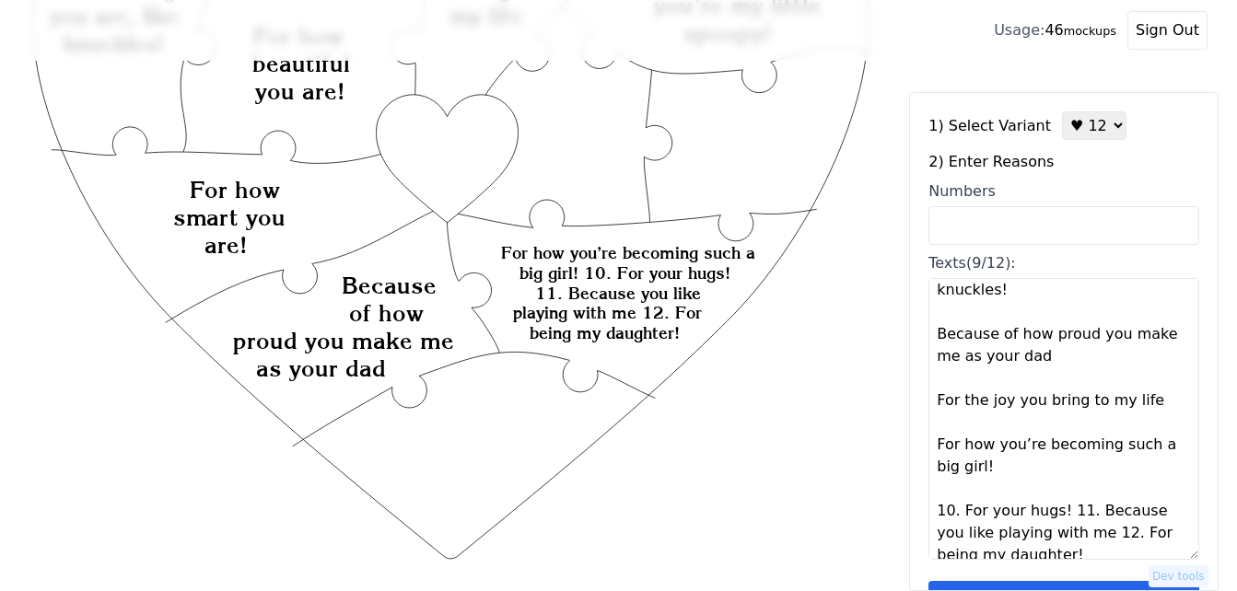
scroll to position [265, 0]
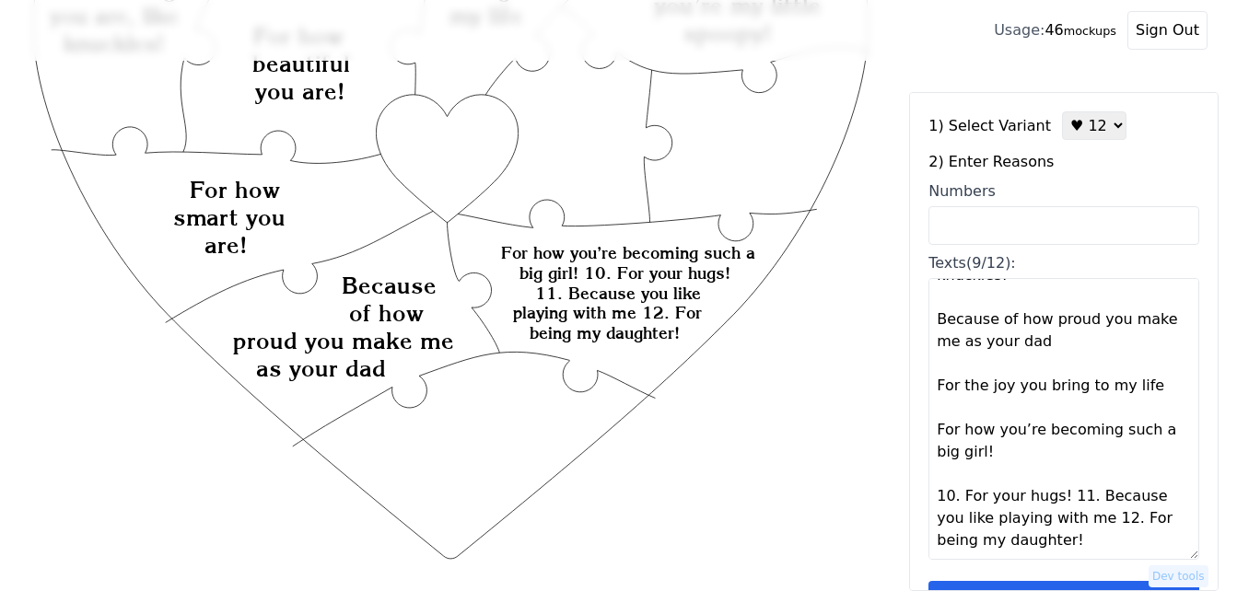
click at [1059, 497] on textarea "For how beautiful you are! Because you’re my little squishy! Because you’re my …" at bounding box center [1063, 419] width 271 height 282
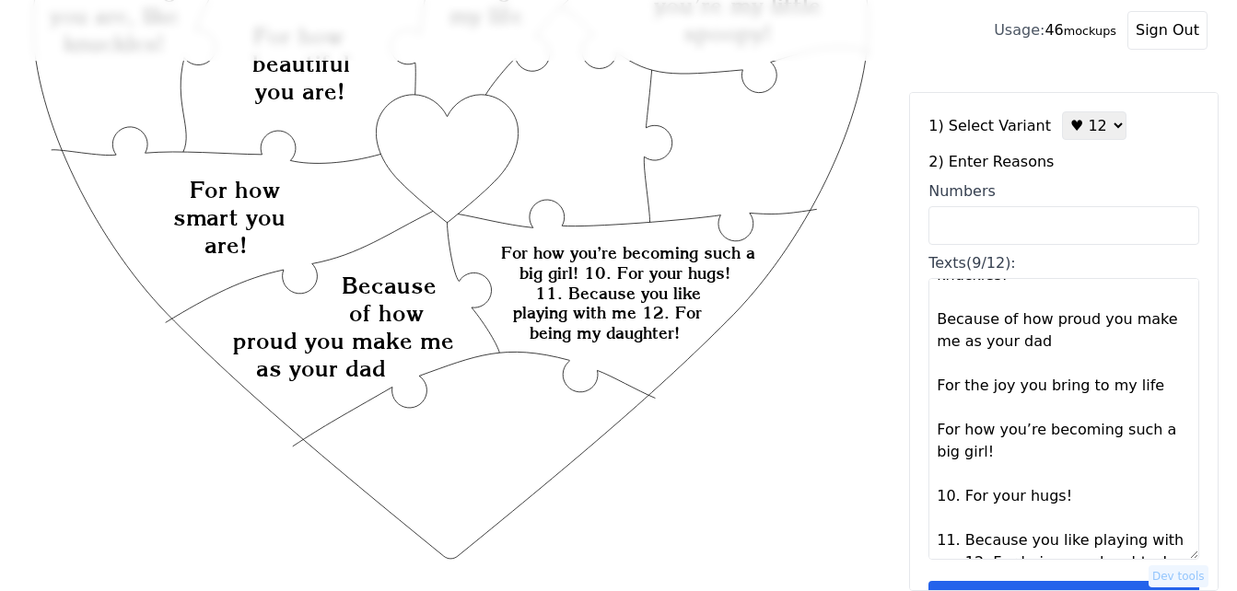
scroll to position [287, 0]
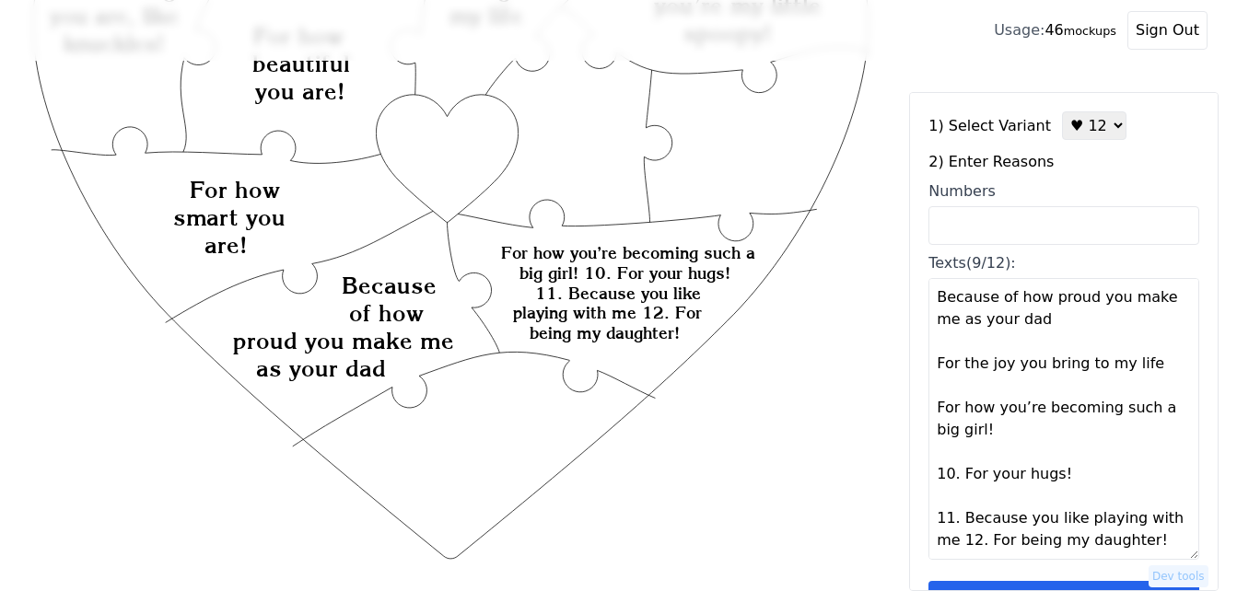
click at [959, 544] on textarea "For how beautiful you are! Because you’re my little squishy! Because you’re my …" at bounding box center [1063, 419] width 271 height 282
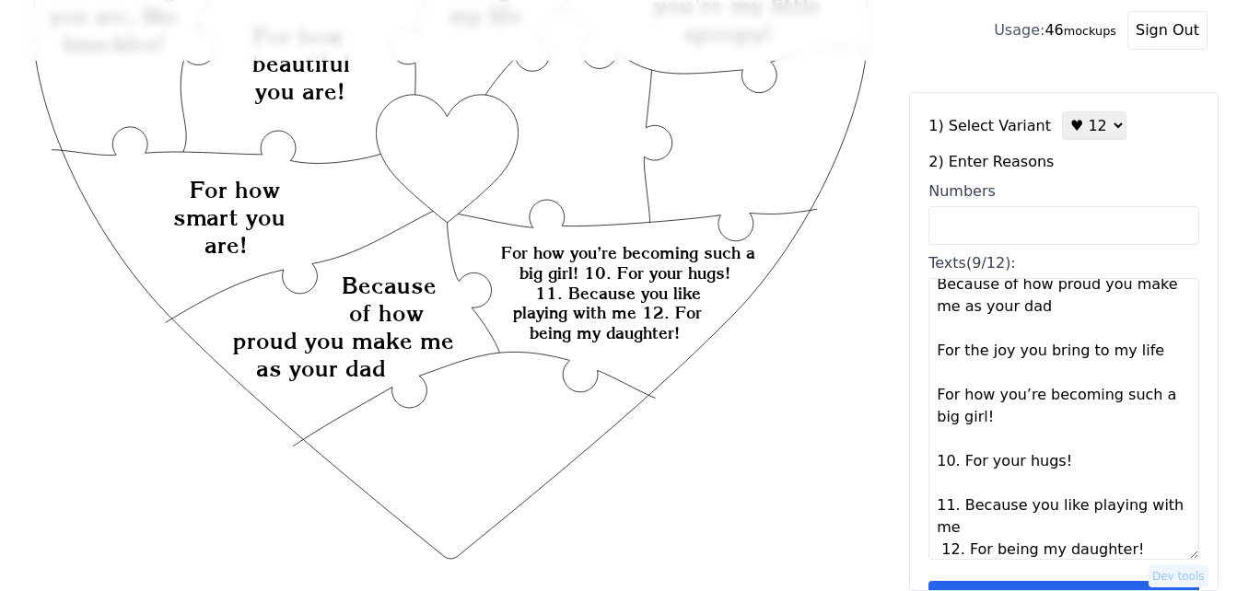
click at [966, 533] on textarea "For how beautiful you are! Because you’re my little squishy! Because you’re my …" at bounding box center [1063, 419] width 271 height 282
type textarea "For how beautiful you are! Because you’re my little squishy! Because you’re my …"
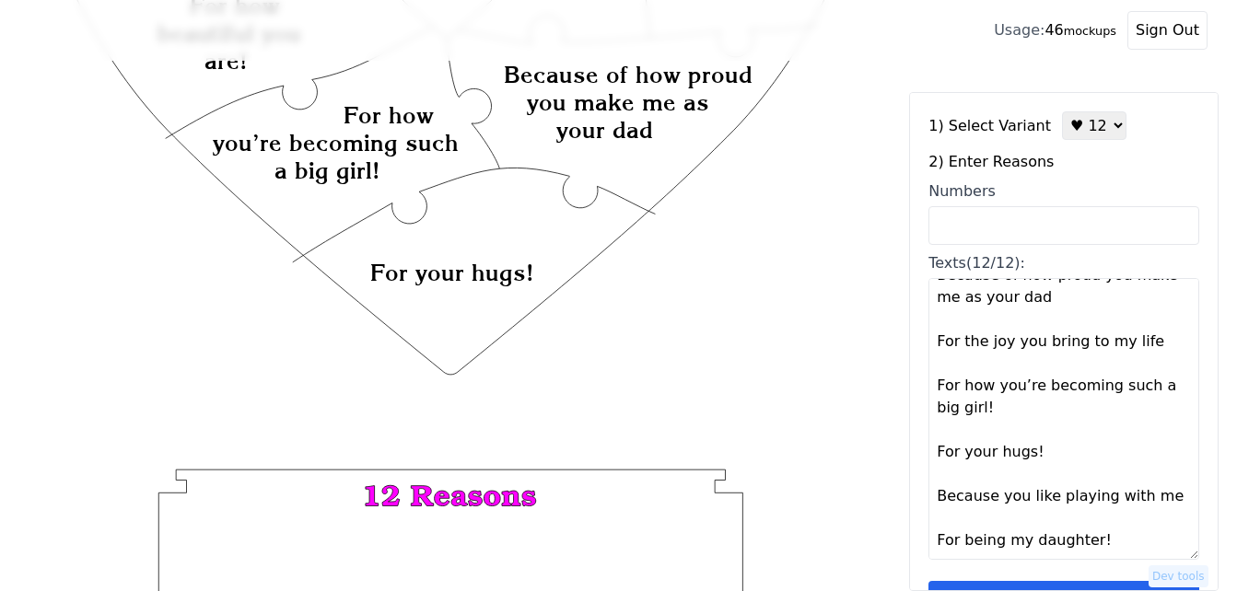
scroll to position [55, 0]
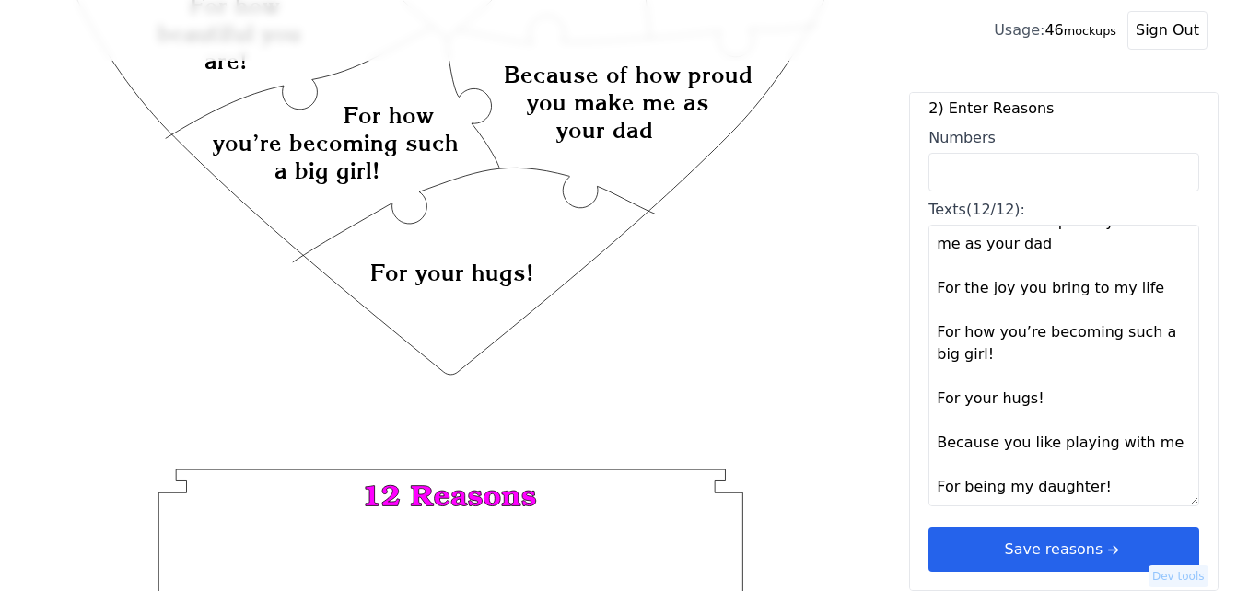
click at [1122, 545] on button "Save reasons" at bounding box center [1063, 550] width 271 height 44
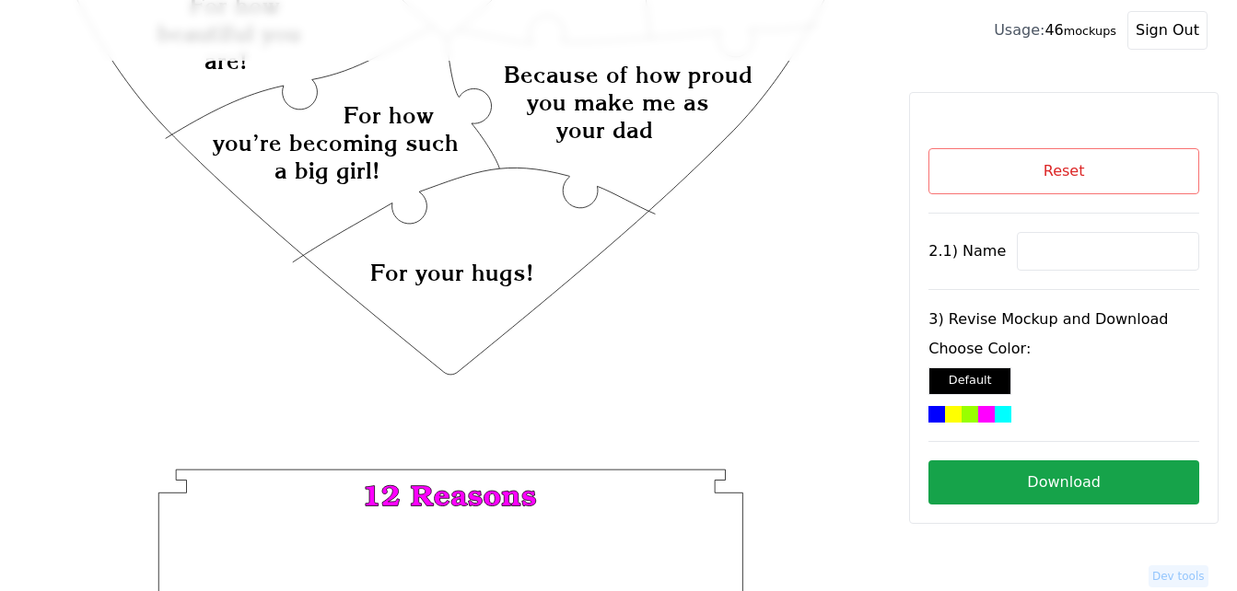
click at [1062, 255] on input at bounding box center [1108, 251] width 182 height 39
paste input "[PERSON_NAME]"
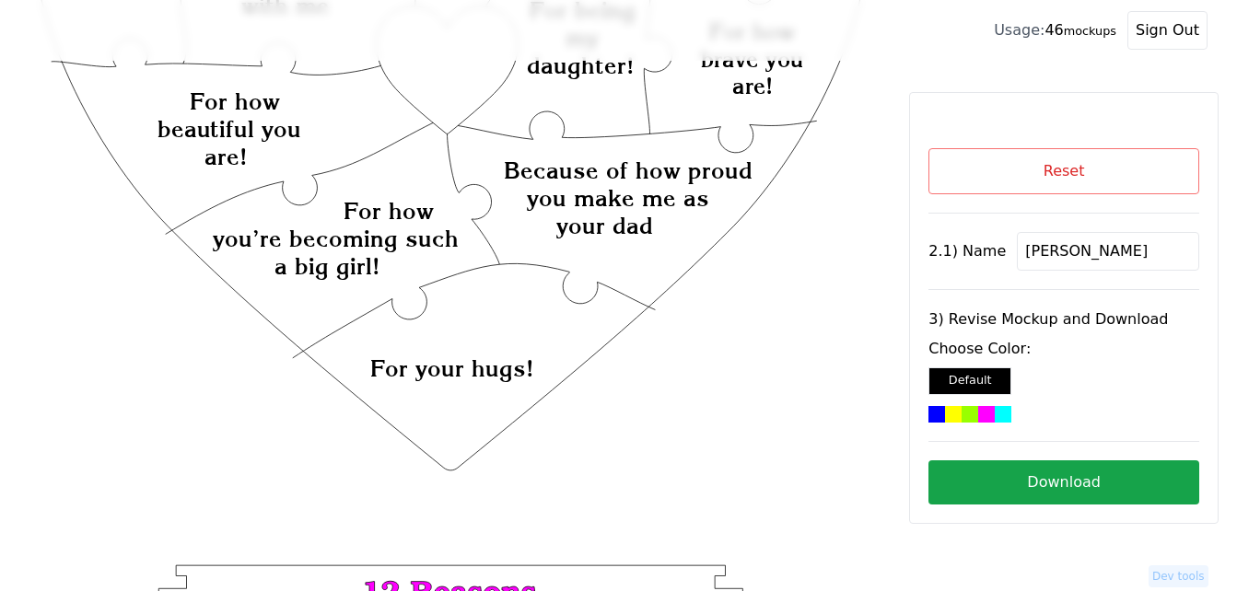
scroll to position [184, 0]
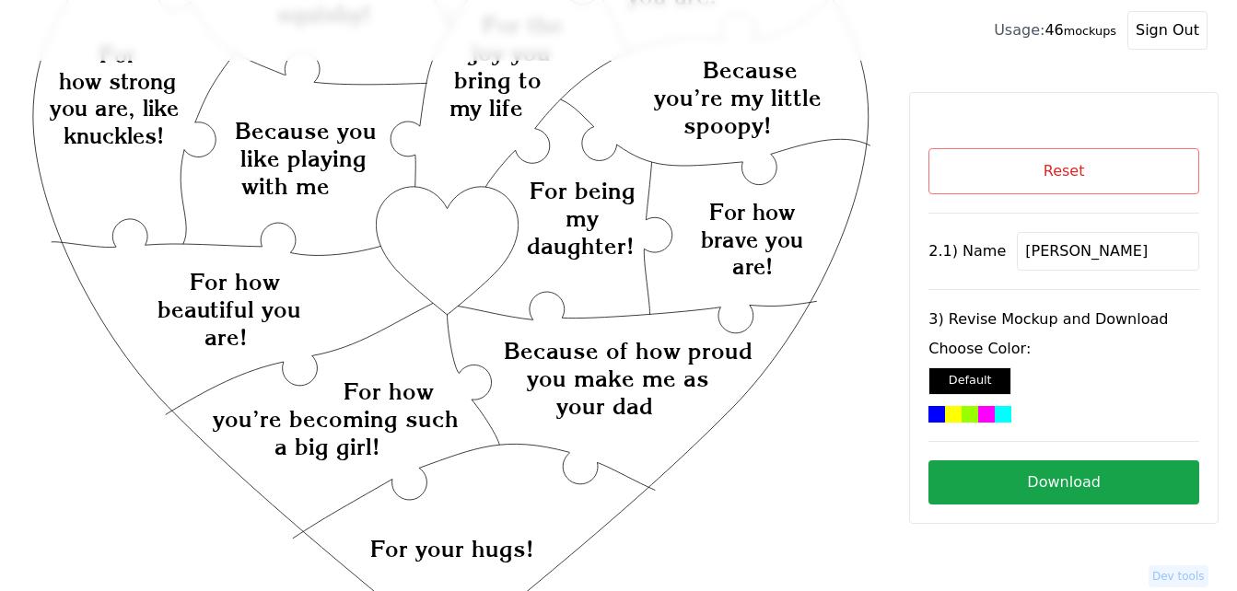
type input "[PERSON_NAME]"
click at [427, 232] on icon "Created with Snap Created with Snap Created with Snap Because of how proud you …" at bounding box center [450, 509] width 843 height 1229
click at [961, 417] on div at bounding box center [969, 414] width 17 height 17
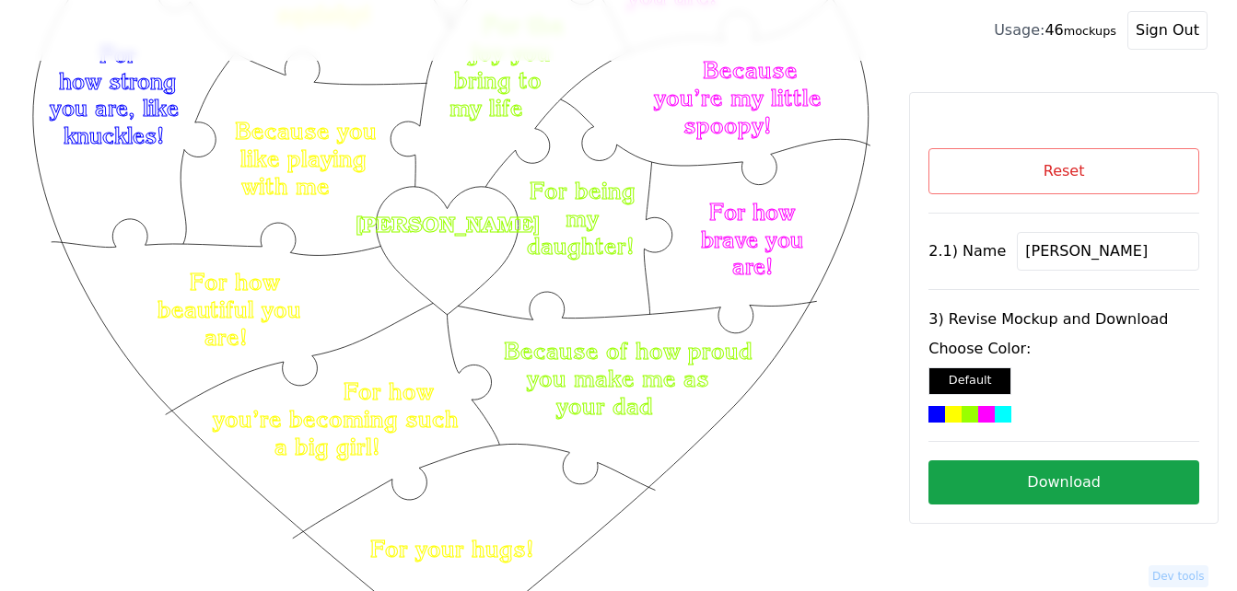
click at [996, 483] on button "Download" at bounding box center [1063, 482] width 271 height 44
